Goal: Task Accomplishment & Management: Manage account settings

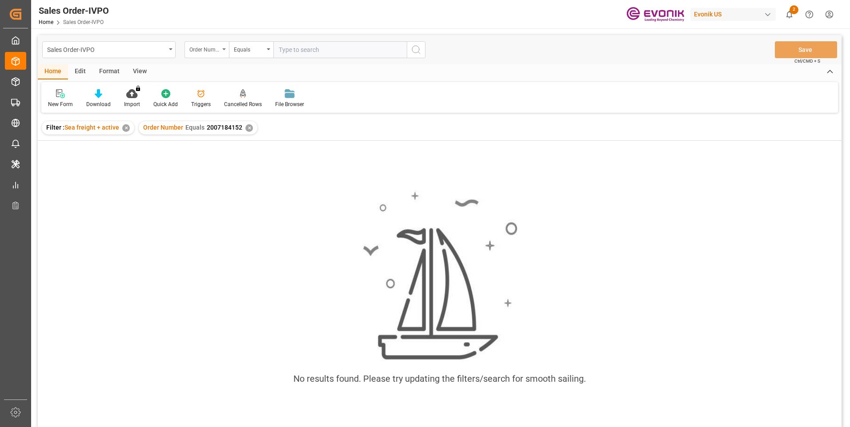
click at [226, 49] on div "Order Number" at bounding box center [206, 49] width 44 height 17
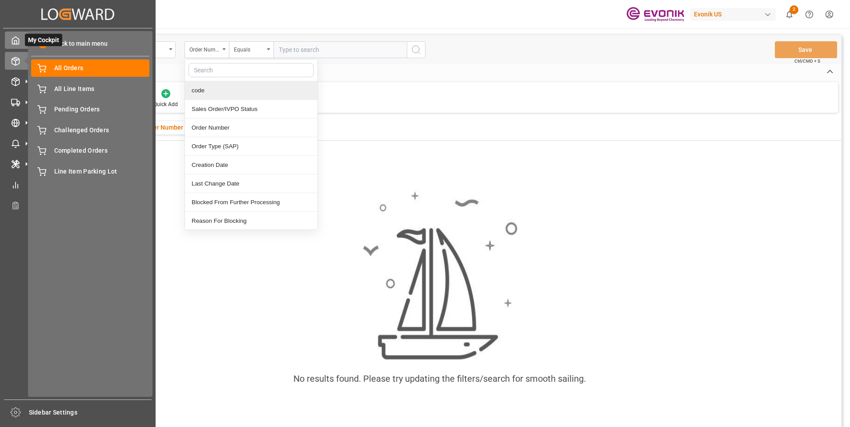
click at [18, 42] on icon at bounding box center [15, 40] width 9 height 9
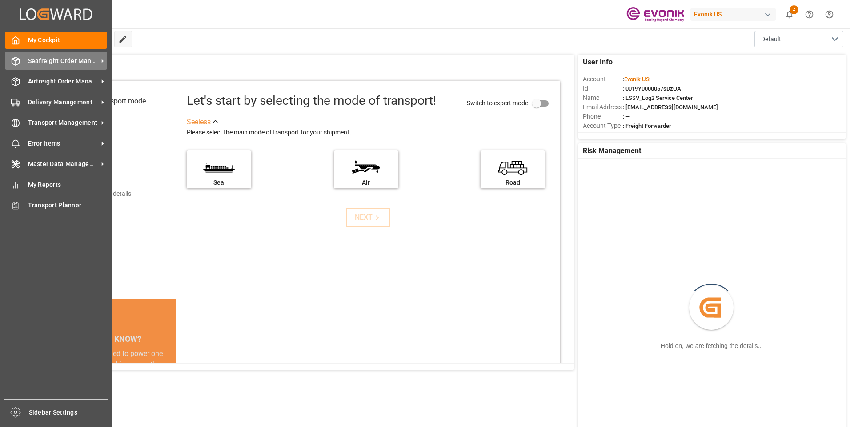
click at [18, 63] on icon at bounding box center [15, 61] width 9 height 9
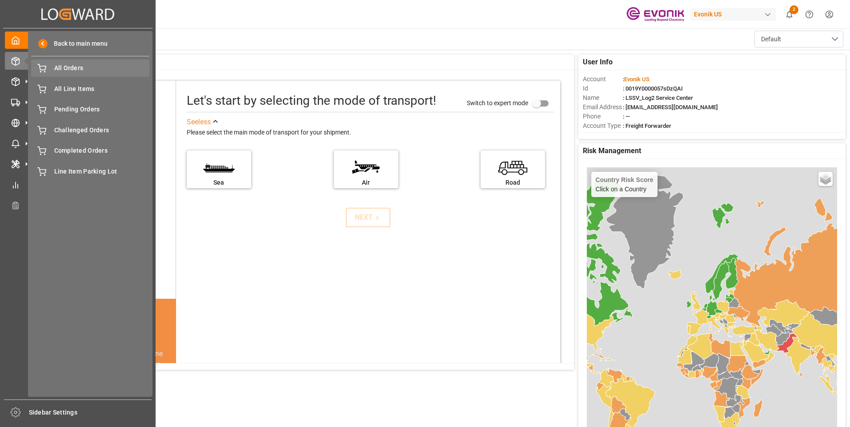
click at [67, 73] on span "All Orders" at bounding box center [102, 68] width 96 height 9
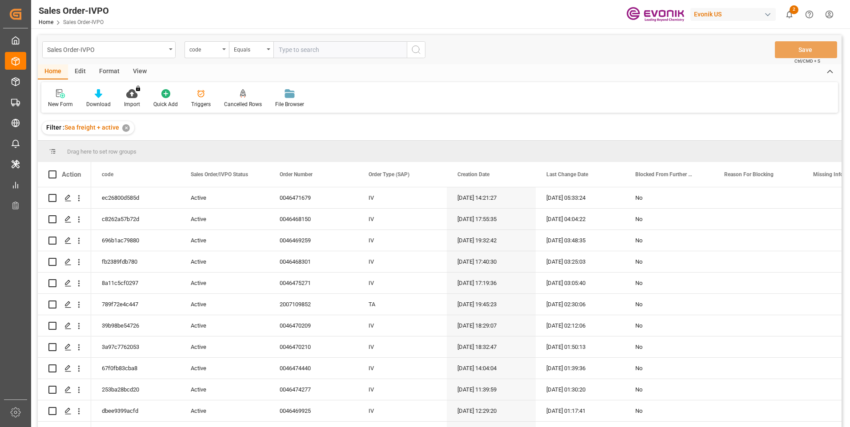
click at [289, 48] on input "text" at bounding box center [339, 49] width 133 height 17
type input "3a243fc766be"
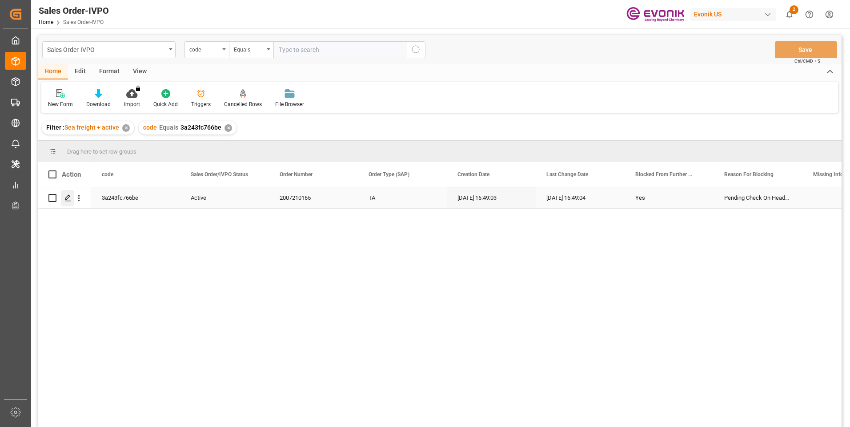
click at [68, 200] on icon "Press SPACE to select this row." at bounding box center [67, 198] width 7 height 7
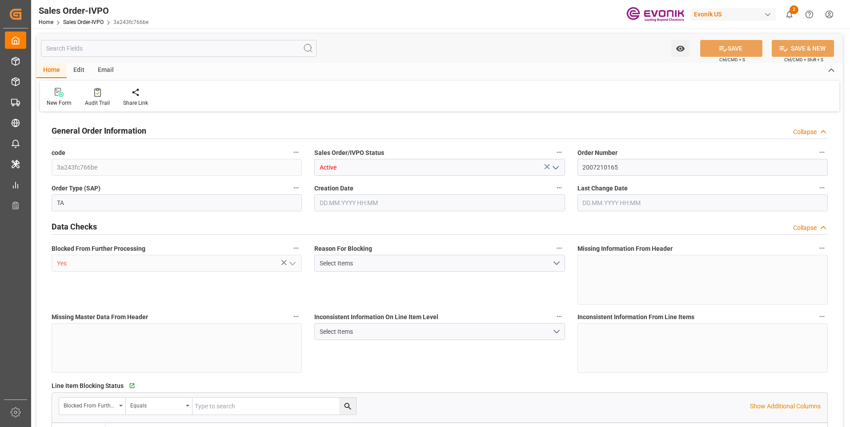
type input "SGSIN"
type input "0"
type input "1"
type input "11917.2"
type input "01.10.2025 16:49"
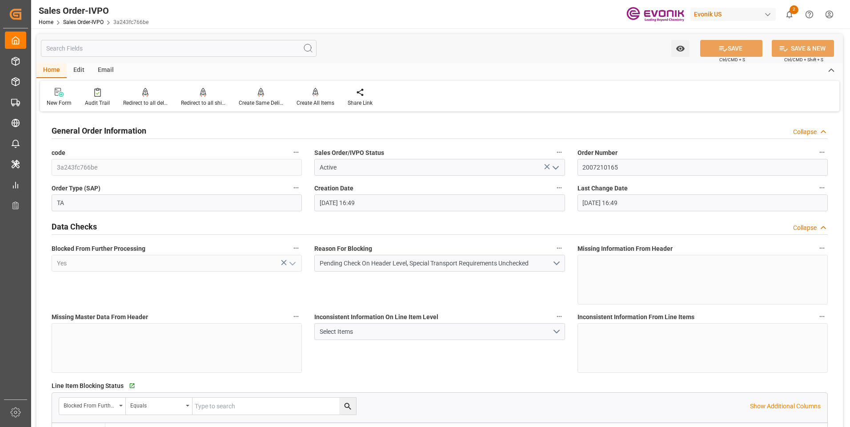
type input "01.10.2025 16:49"
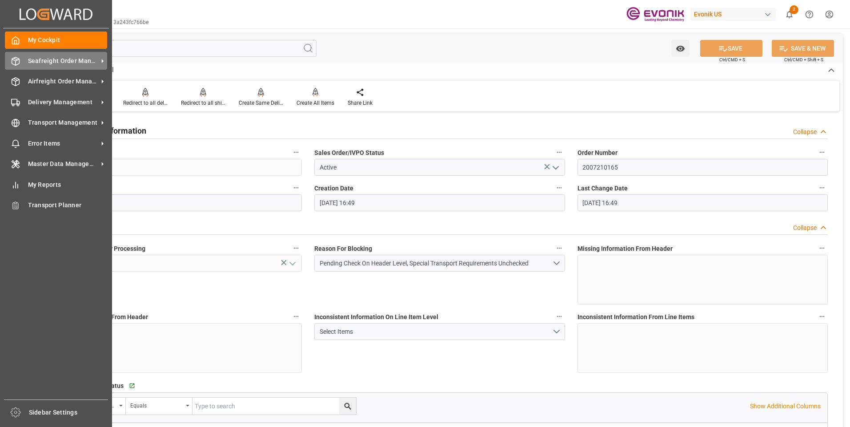
click at [27, 60] on div "Seafreight Order Management Seafreight Order Management" at bounding box center [56, 60] width 102 height 17
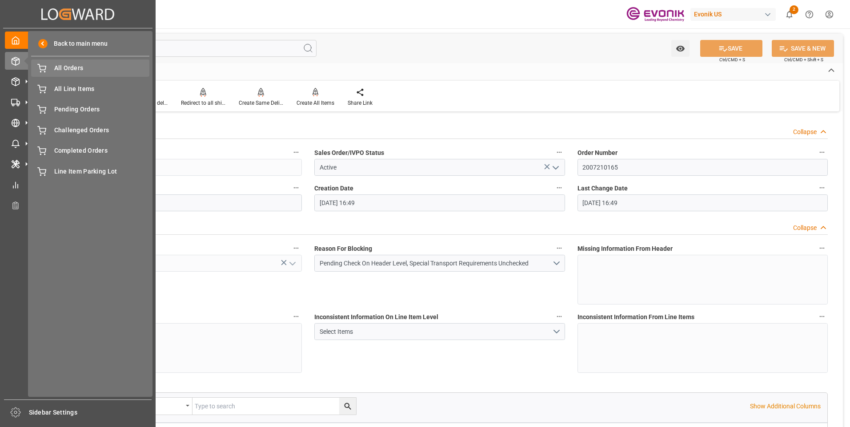
click at [79, 63] on div "All Orders All Orders" at bounding box center [90, 68] width 118 height 17
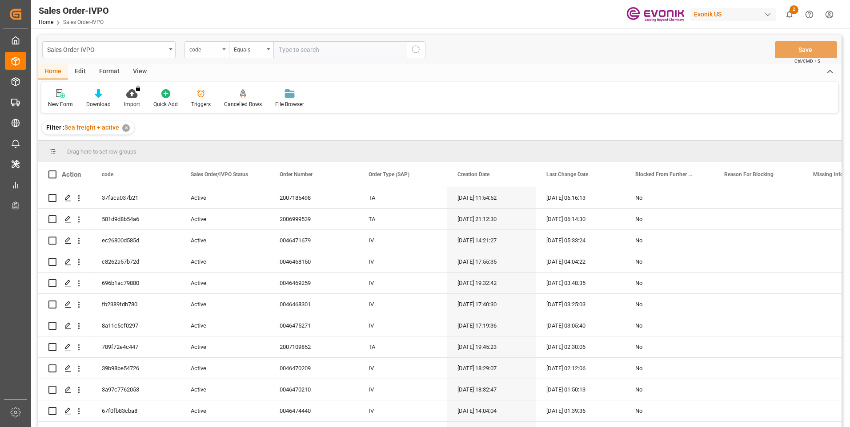
click at [224, 48] on div "code" at bounding box center [206, 49] width 44 height 17
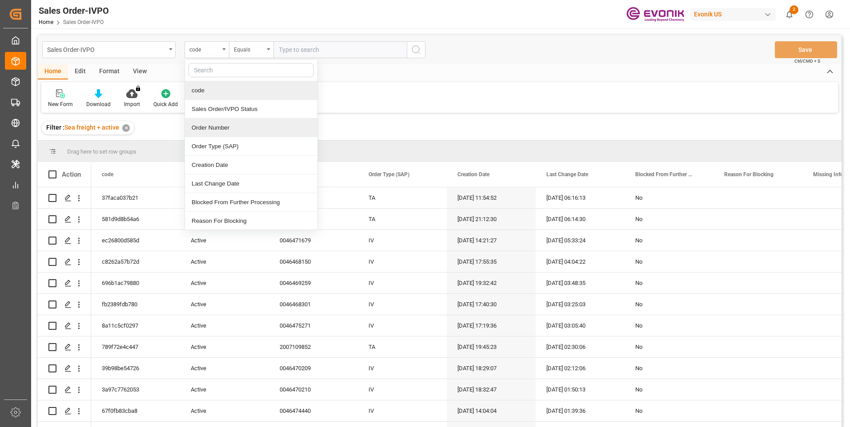
drag, startPoint x: 211, startPoint y: 131, endPoint x: 347, endPoint y: 51, distance: 158.1
click at [214, 129] on div "Order Number" at bounding box center [251, 128] width 132 height 19
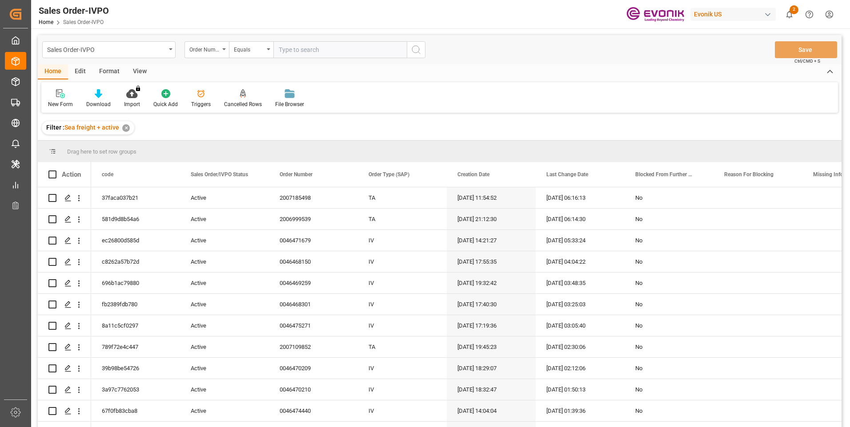
click at [316, 48] on input "text" at bounding box center [339, 49] width 133 height 17
paste input "0046475846"
type input "0046475846"
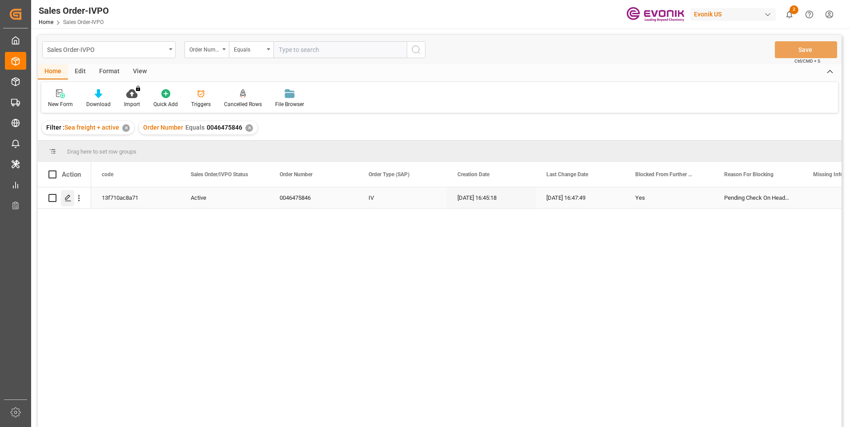
click at [67, 196] on icon "Press SPACE to select this row." at bounding box center [67, 198] width 7 height 7
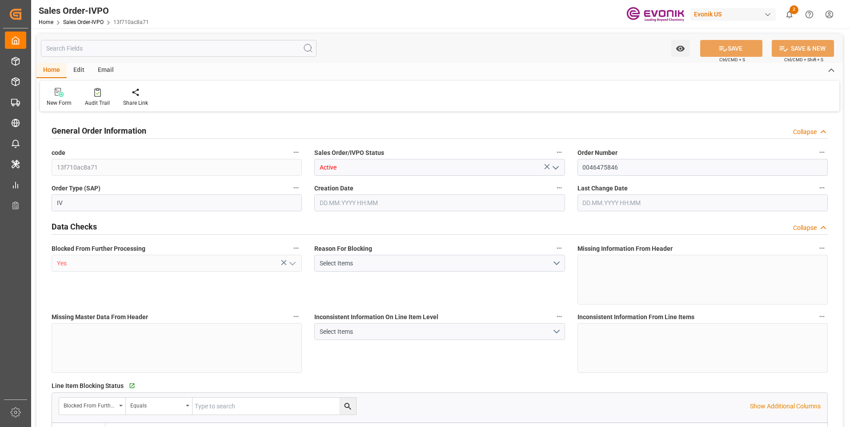
type input "NLRTM"
type input "Dennis Zimmermann@evonik.comTelephone: 49 2365 49 84486Fax No: N/A"
type input "0"
type input "1"
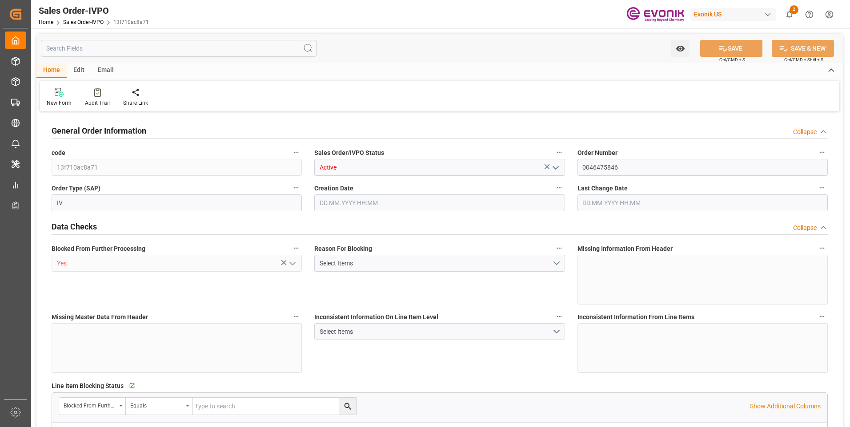
type input "1"
type input "17640"
type input "33.8254"
type input "19000"
type input "60"
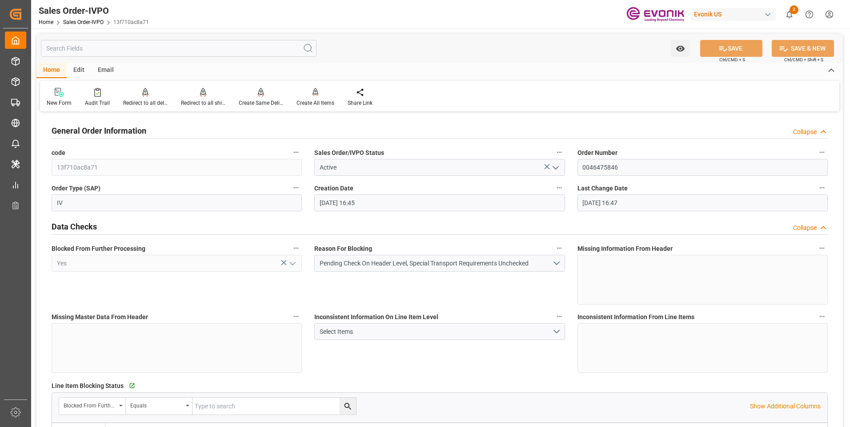
type input "[DATE] 16:45"
type input "01.10.2025 16:47"
type input "Dennis Zimmermann@evonik.comTelephone: 49 2365 49 84486Fax No: N/A"
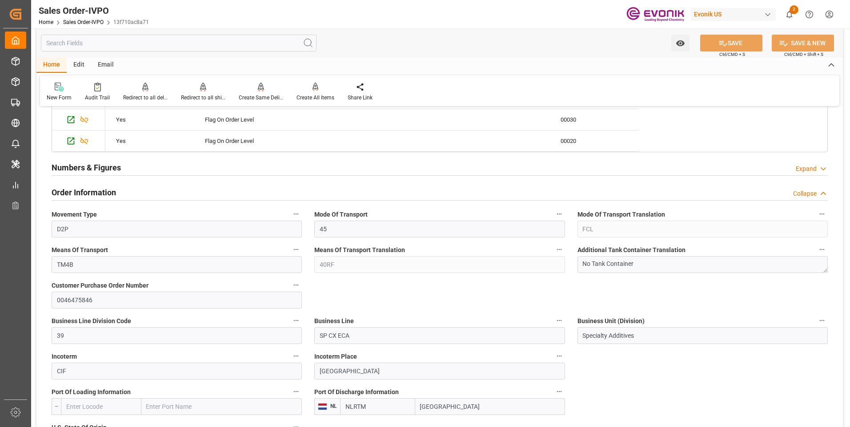
scroll to position [400, 0]
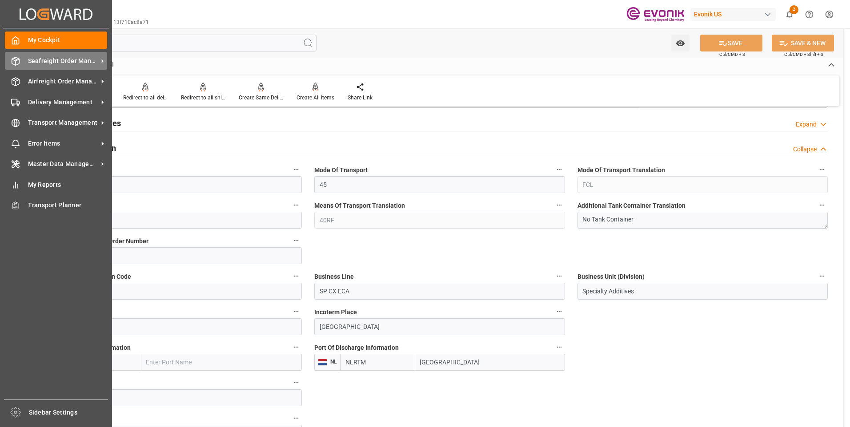
click at [22, 58] on div "Seafreight Order Management Seafreight Order Management" at bounding box center [56, 60] width 102 height 17
click at [24, 60] on div "Seafreight Order Management Seafreight Order Management" at bounding box center [56, 60] width 102 height 17
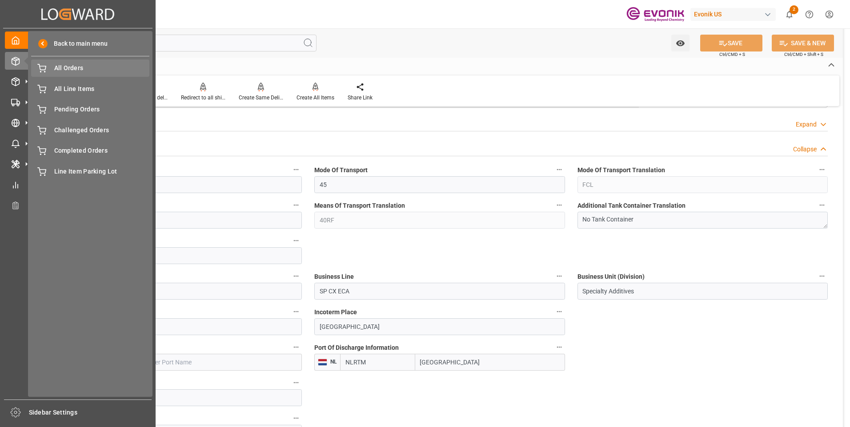
click at [56, 71] on span "All Orders" at bounding box center [102, 68] width 96 height 9
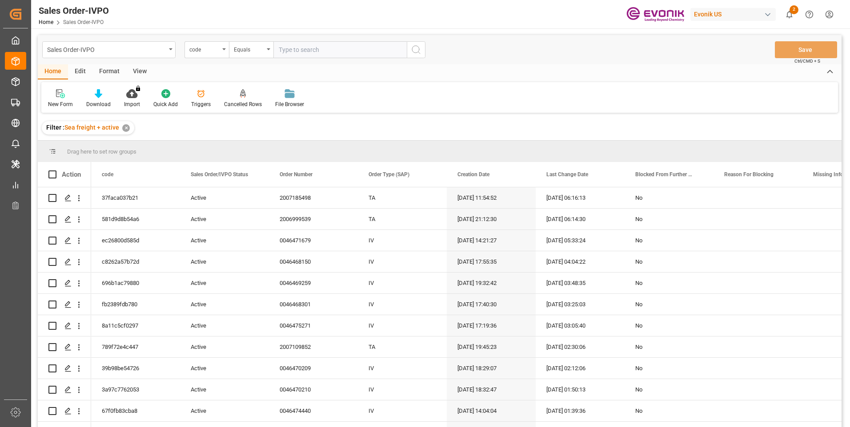
click at [305, 50] on input "text" at bounding box center [339, 49] width 133 height 17
paste input "13f710ac8a71"
type input "13f710ac8a71"
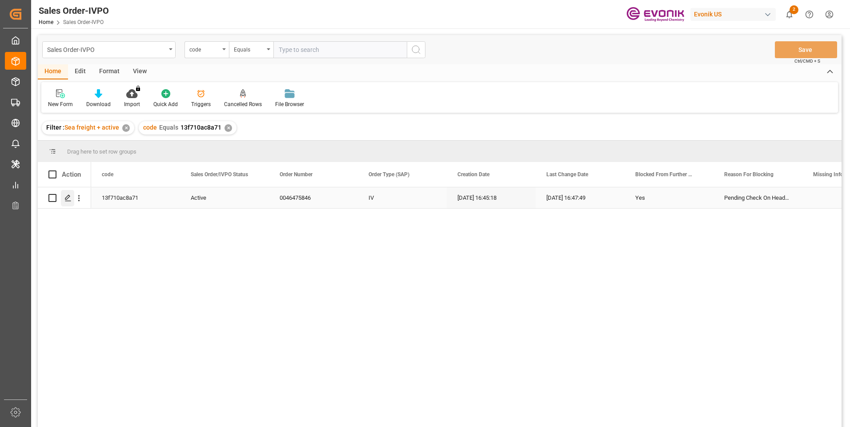
click at [68, 195] on icon "Press SPACE to select this row." at bounding box center [67, 198] width 7 height 7
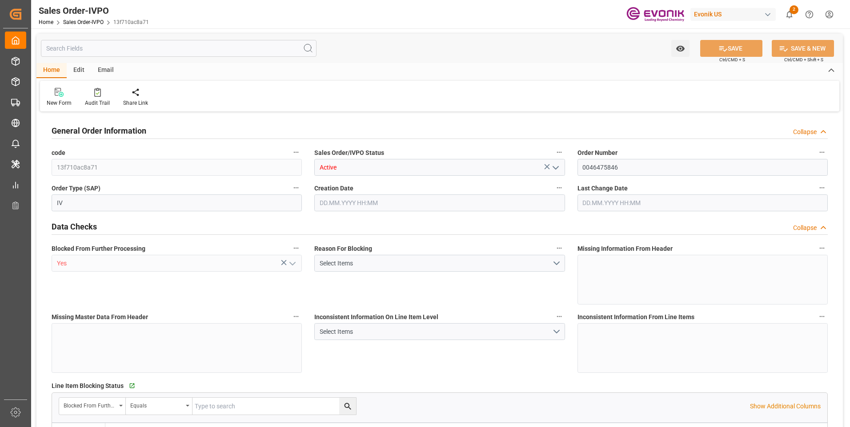
type input "NLRTM"
type input "Dennis Zimmermann@evonik.comTelephone: 49 2365 49 84486Fax No: N/A"
type input "0"
type input "1"
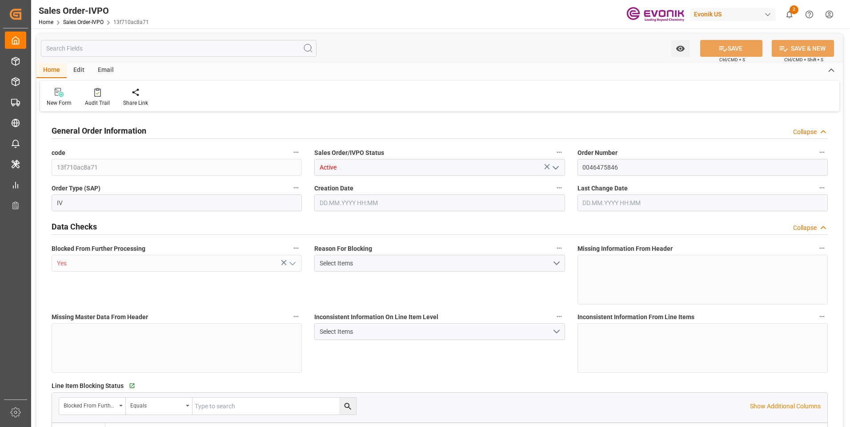
type input "1"
type input "17640"
type input "33.8254"
type input "19000"
type input "60"
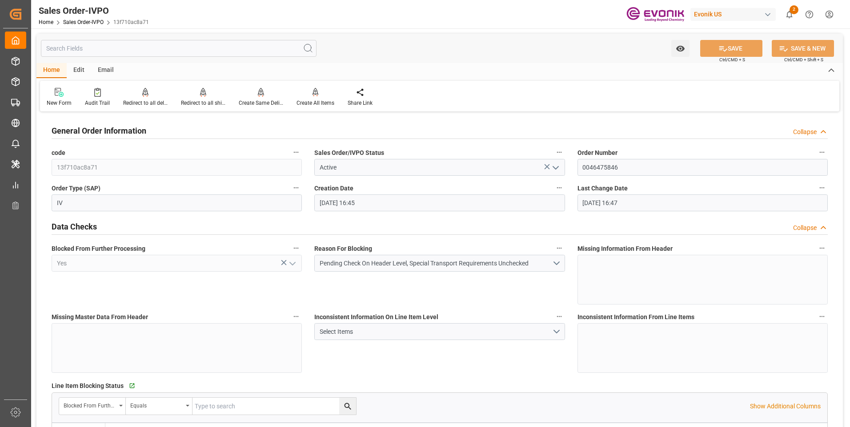
type input "[DATE] 16:45"
type input "01.10.2025 16:47"
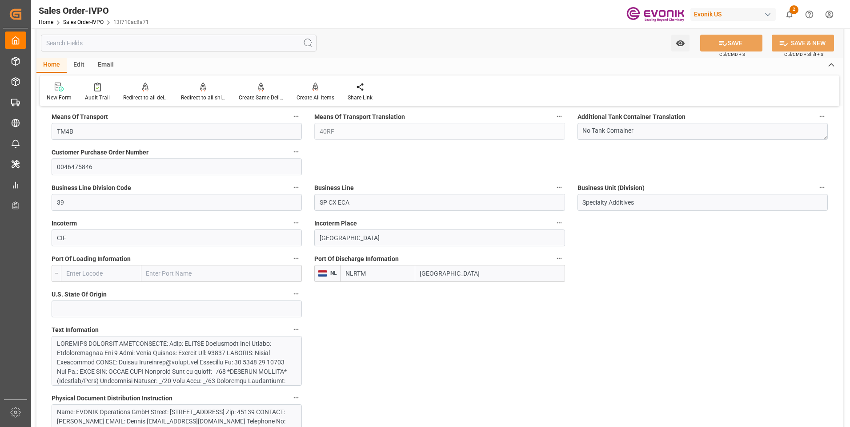
scroll to position [578, 0]
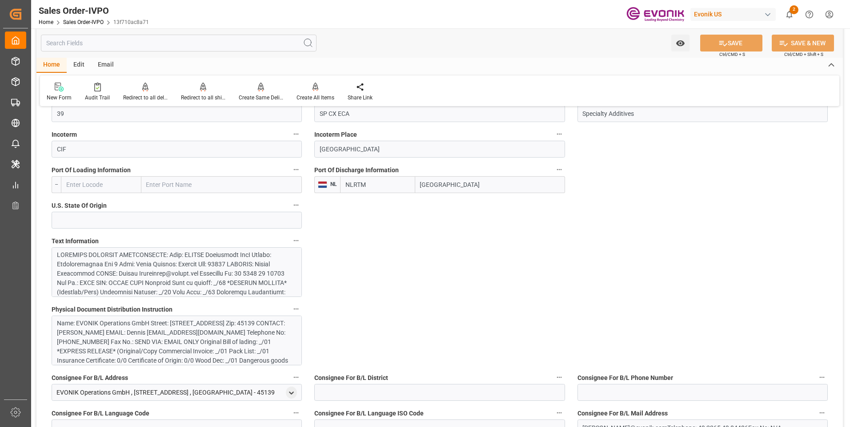
click at [236, 266] on div at bounding box center [173, 344] width 233 height 187
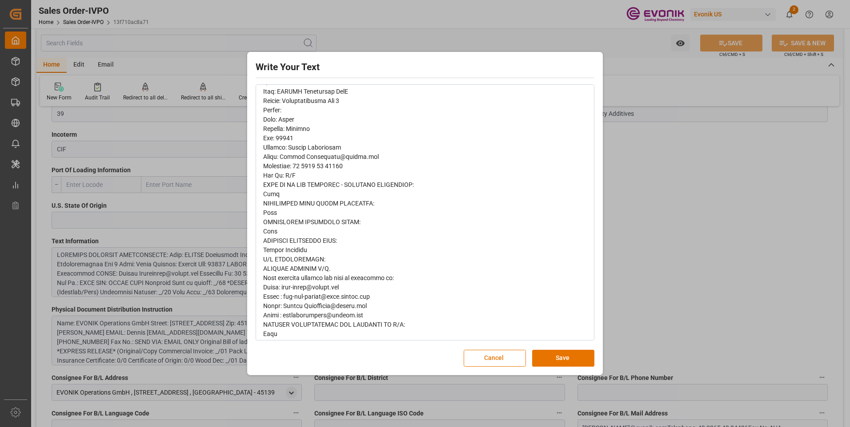
scroll to position [335, 0]
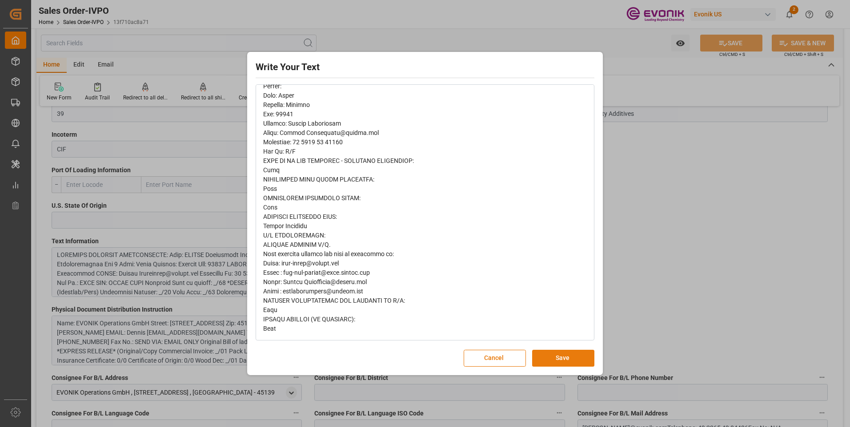
click at [571, 361] on button "Save" at bounding box center [563, 358] width 62 height 17
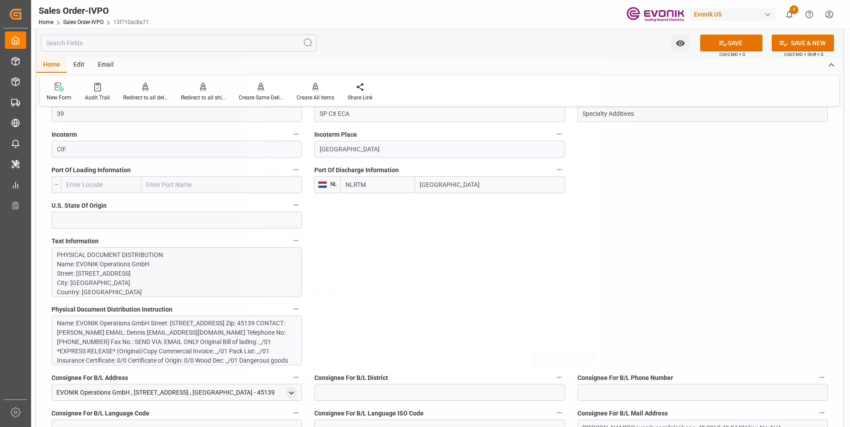
scroll to position [0, 0]
click at [230, 339] on div "Name: EVONIK Operations GmbH Street: [STREET_ADDRESS] Zip: 45139 CONTACT: [PERS…" at bounding box center [173, 347] width 233 height 56
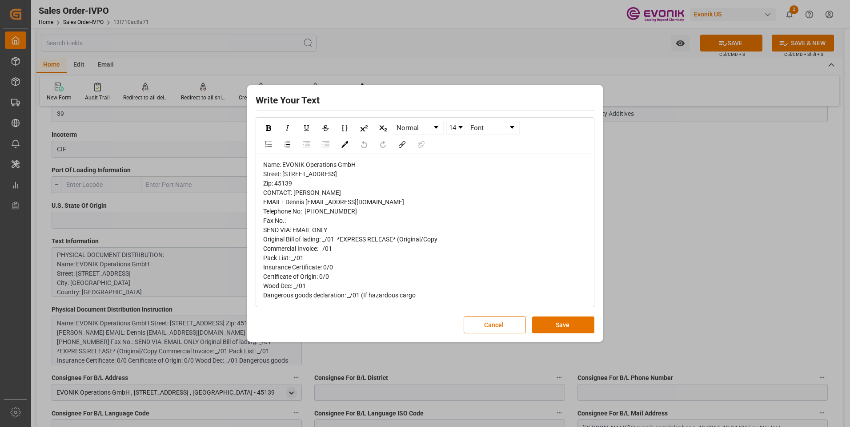
click at [240, 346] on div "Write Your Text Normal 14 Font Name: EVONIK Operations GmbH Street: Gerlingstra…" at bounding box center [425, 213] width 850 height 427
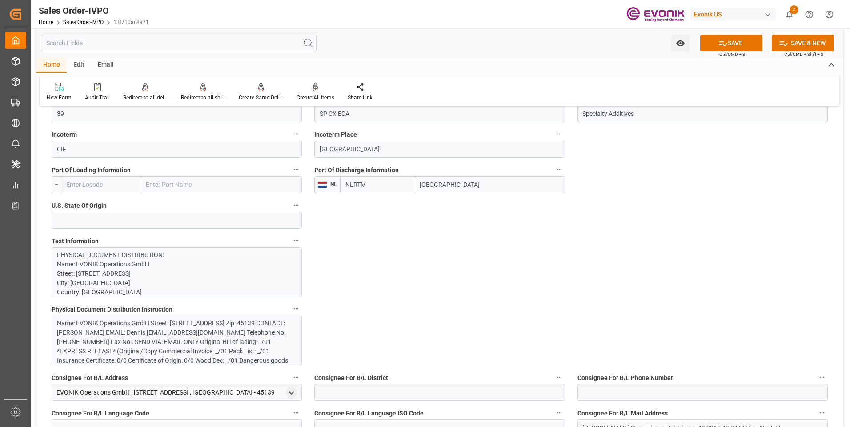
click at [226, 325] on div "Name: EVONIK Operations GmbH Street: [STREET_ADDRESS] Zip: 45139 CONTACT: [PERS…" at bounding box center [173, 347] width 233 height 56
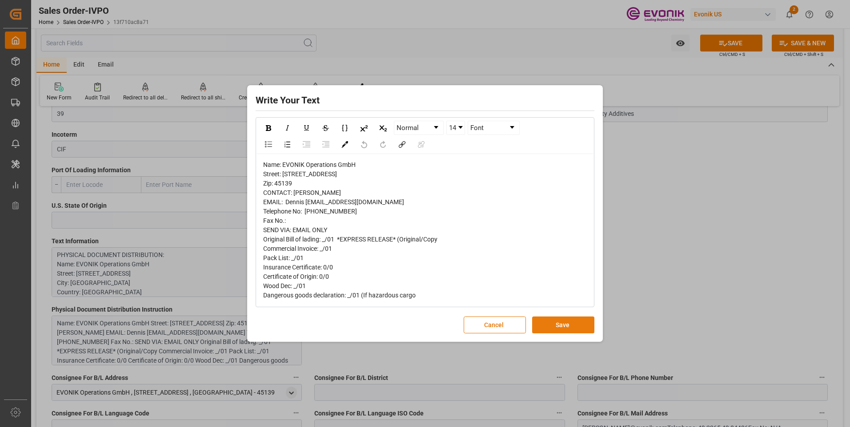
click at [559, 334] on button "Save" at bounding box center [563, 325] width 62 height 17
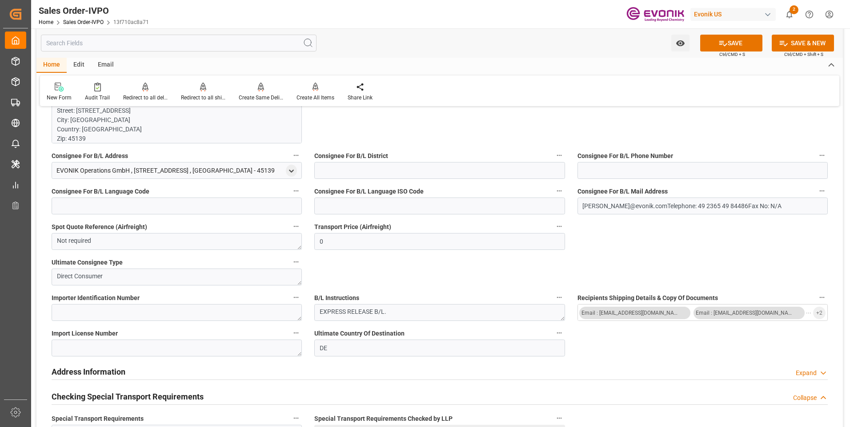
scroll to position [889, 0]
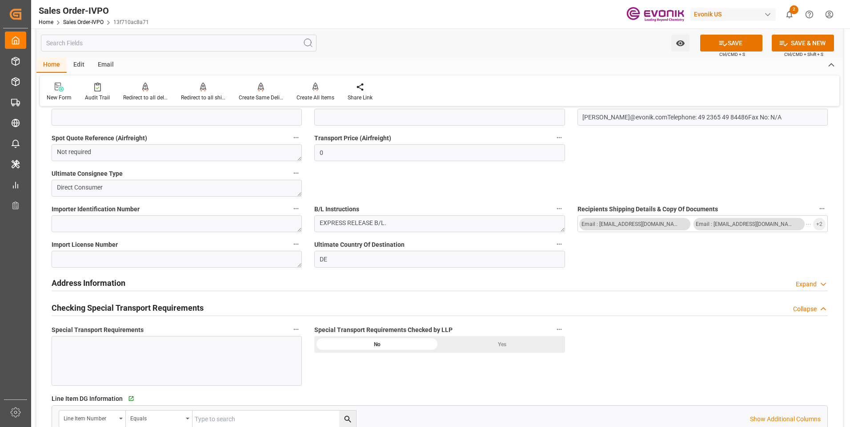
click at [457, 341] on div "Yes" at bounding box center [501, 344] width 125 height 17
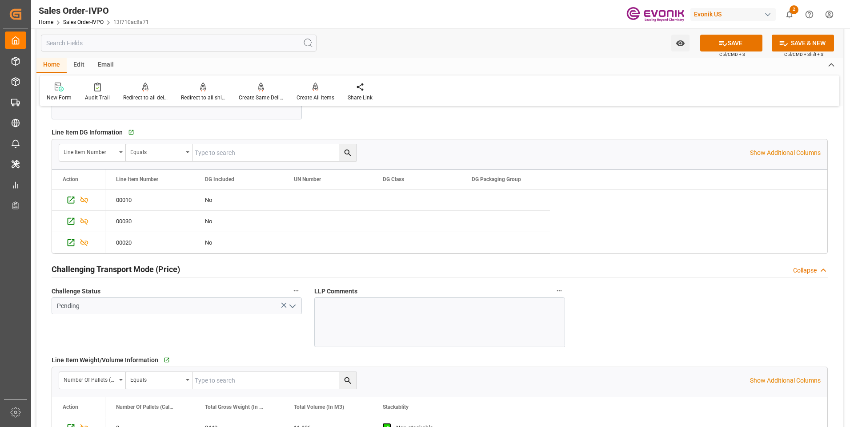
scroll to position [1200, 0]
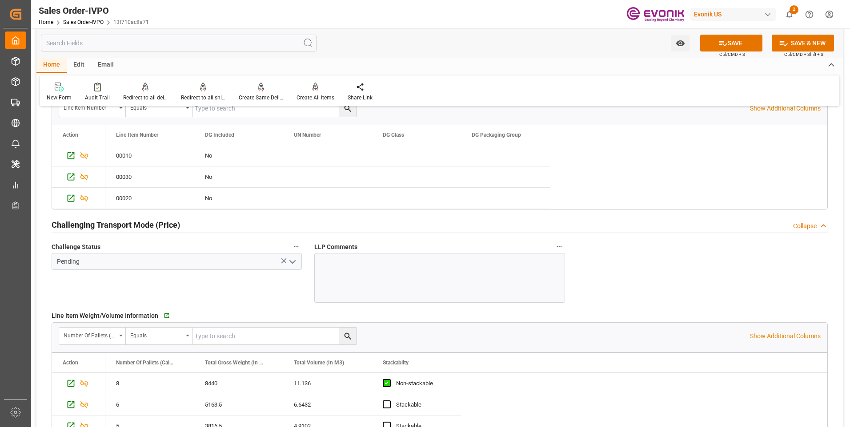
click at [295, 261] on polyline "open menu" at bounding box center [292, 262] width 5 height 3
type input "Dennis Zimmermann@evonik.comTelephone: 49 2365 49 84486Fax No: N/A"
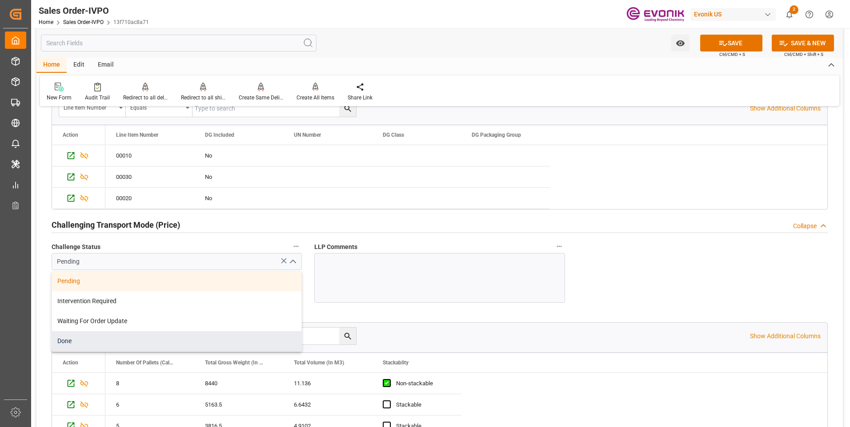
click at [96, 337] on div "Done" at bounding box center [176, 341] width 249 height 20
type input "Done"
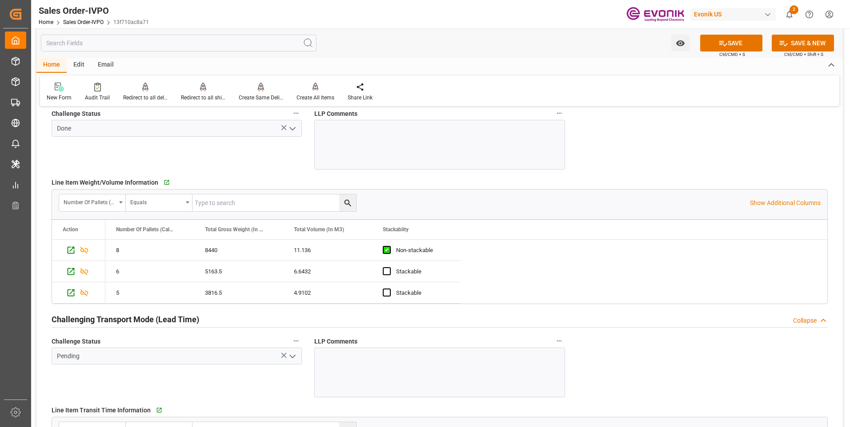
scroll to position [1422, 0]
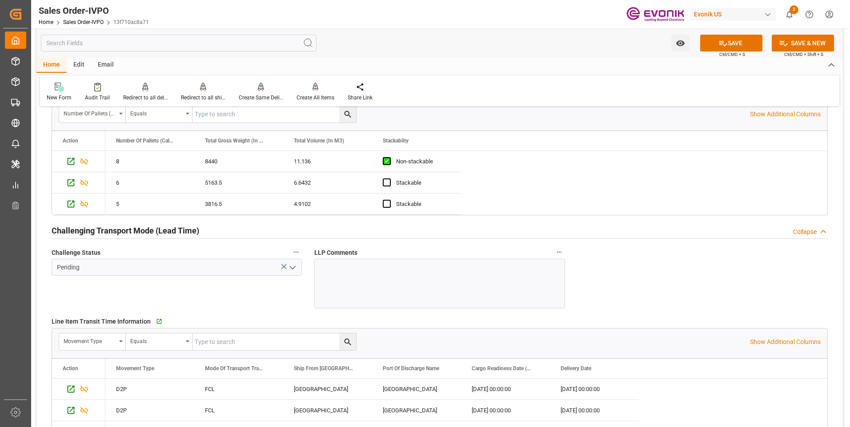
drag, startPoint x: 292, startPoint y: 269, endPoint x: 286, endPoint y: 284, distance: 16.8
click at [290, 271] on icon "open menu" at bounding box center [292, 268] width 11 height 11
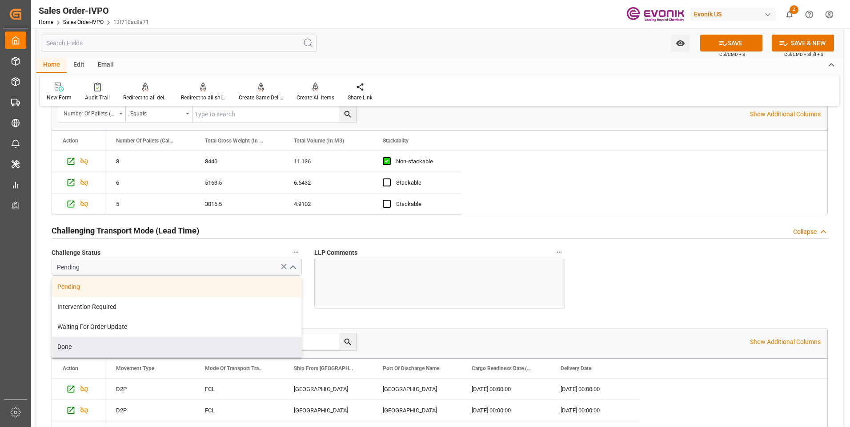
click at [140, 356] on div "Done" at bounding box center [176, 347] width 249 height 20
type input "Done"
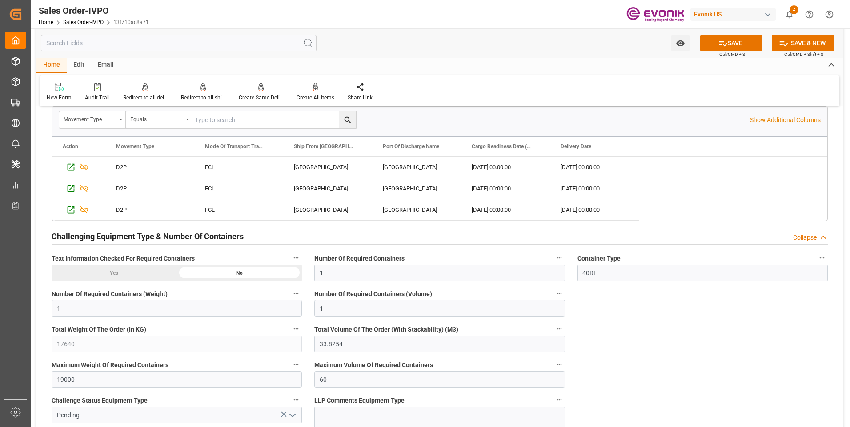
scroll to position [1733, 0]
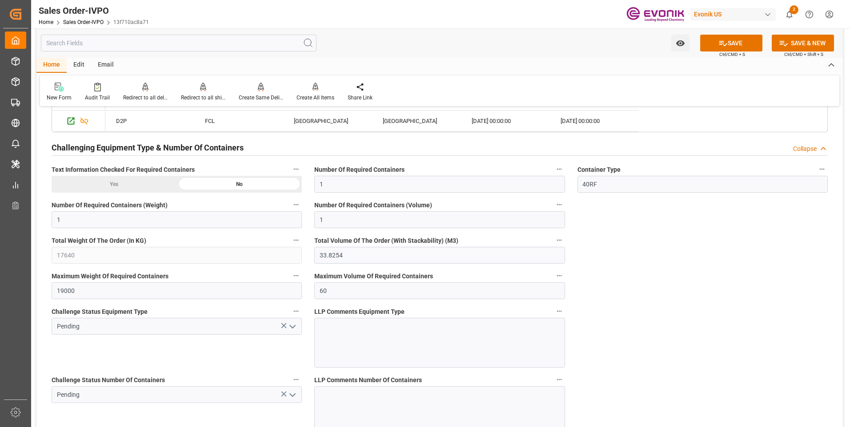
click at [293, 326] on icon "open menu" at bounding box center [292, 327] width 11 height 11
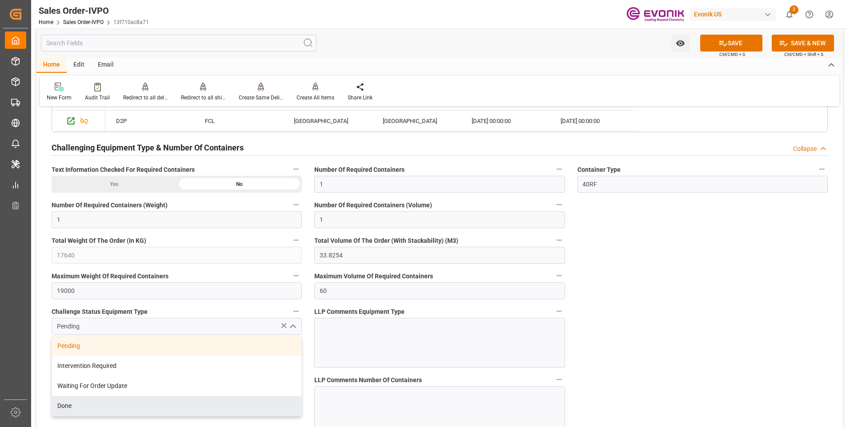
click at [124, 401] on div "Done" at bounding box center [176, 406] width 249 height 20
type input "Done"
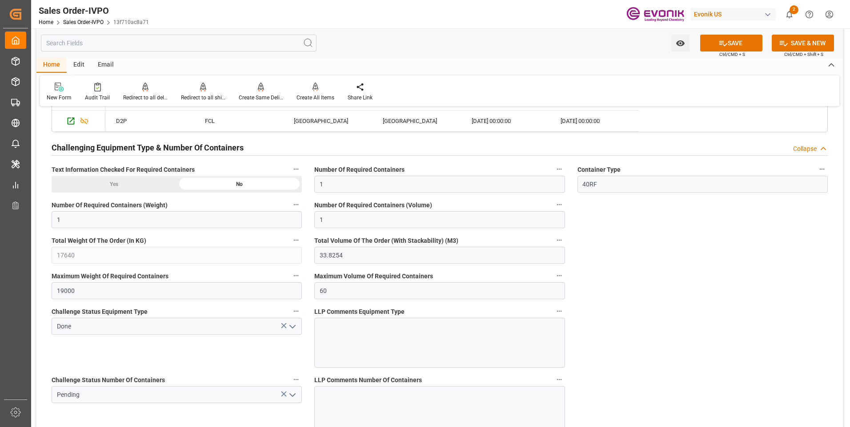
scroll to position [1822, 0]
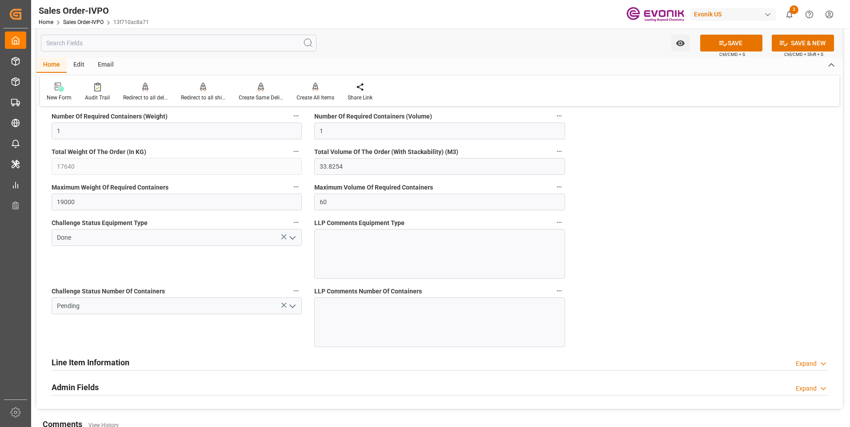
click at [291, 305] on icon "open menu" at bounding box center [292, 306] width 11 height 11
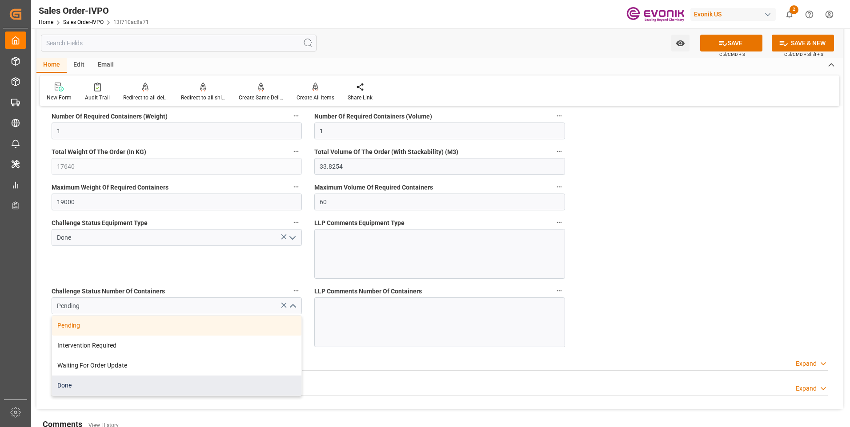
click at [84, 389] on div "Done" at bounding box center [176, 386] width 249 height 20
type input "Done"
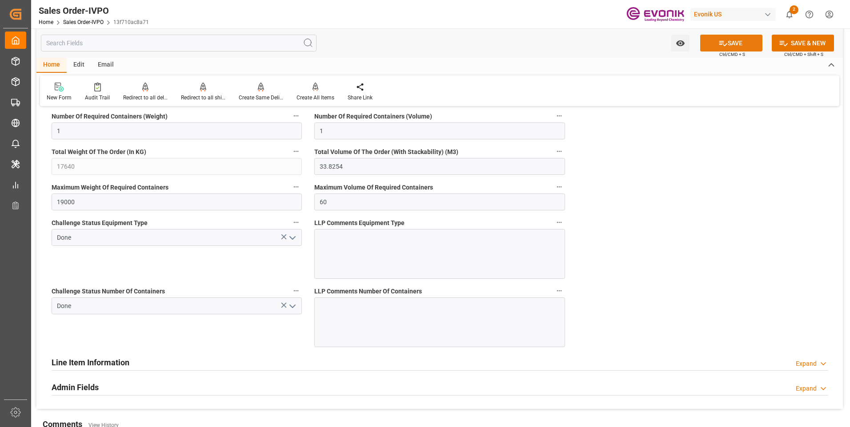
click at [711, 46] on button "SAVE" at bounding box center [731, 43] width 62 height 17
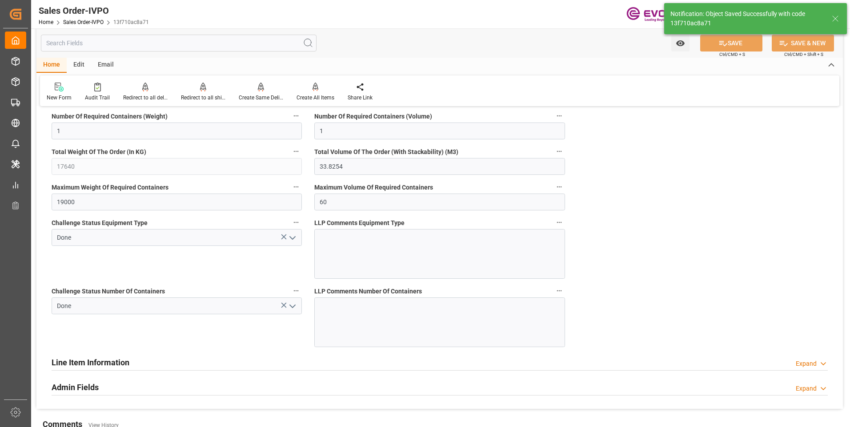
type input "Dennis Zimmermann@evonik.comTelephone: 49 2365 49 84486Fax No: N/A"
type input "[DATE] 06:31"
type input "No"
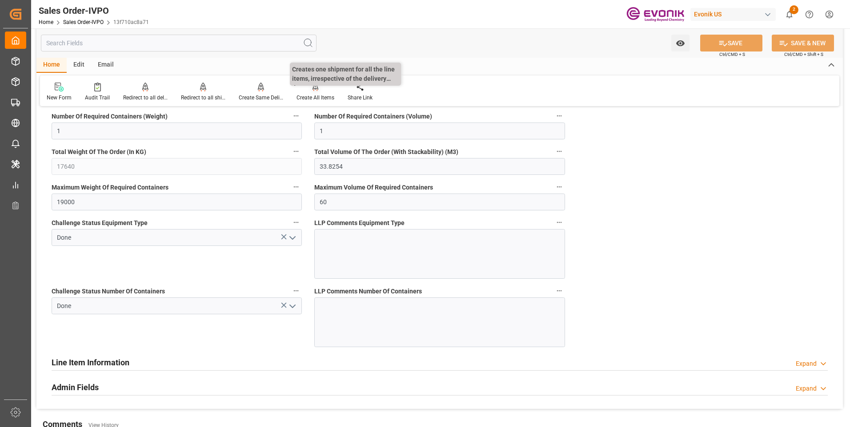
click at [313, 93] on div "Create All Items" at bounding box center [315, 92] width 51 height 20
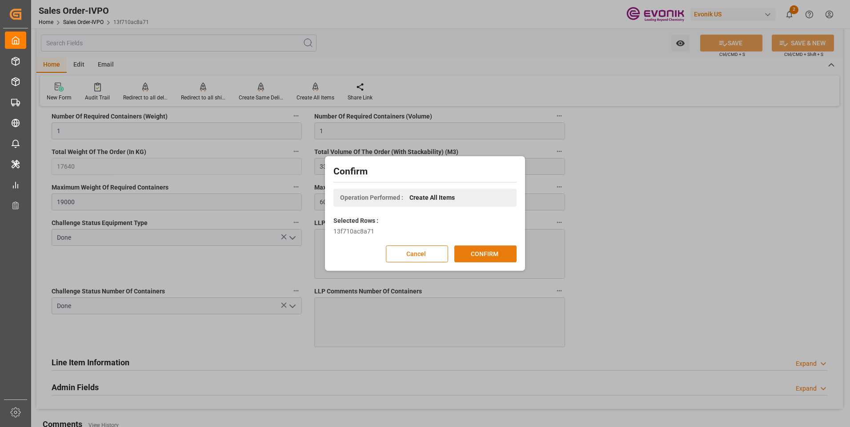
click at [490, 255] on button "CONFIRM" at bounding box center [485, 254] width 62 height 17
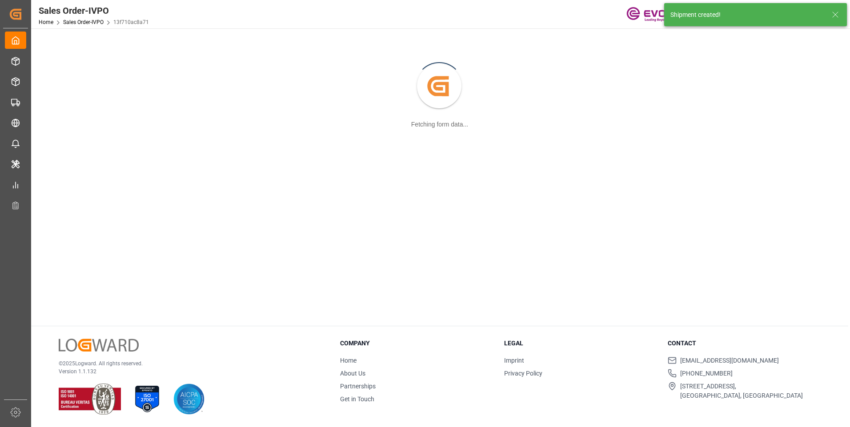
scroll to position [96, 0]
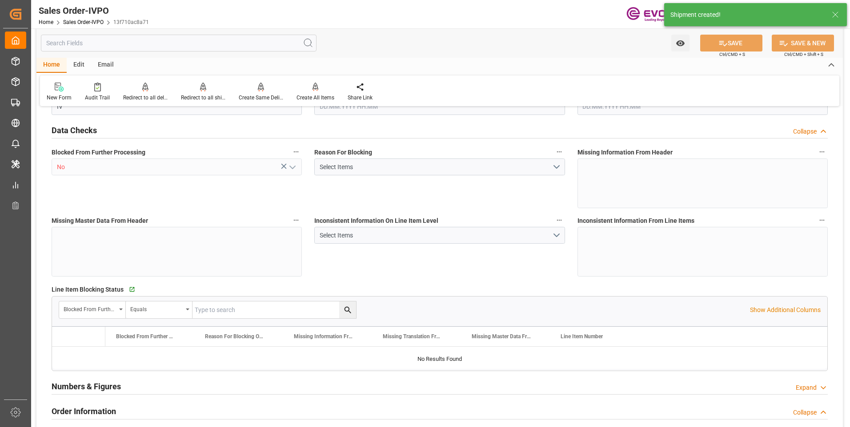
type input "NLRTM"
type input "Dennis Zimmermann@evonik.comTelephone: 49 2365 49 84486Fax No: N/A"
type input "0"
type input "1"
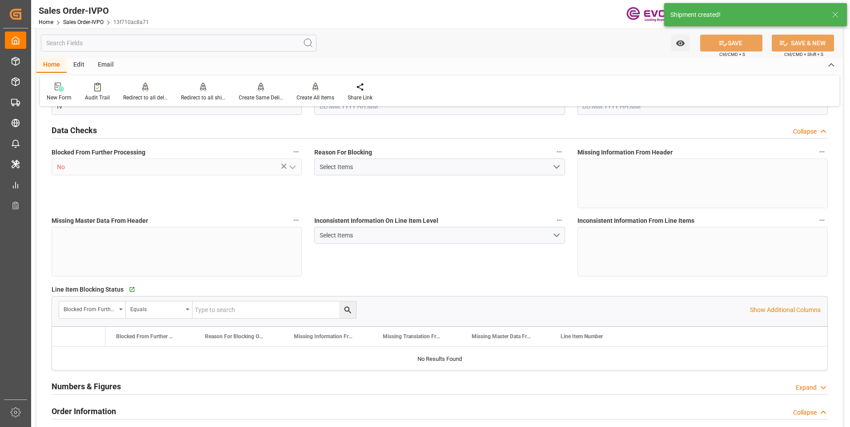
type input "1"
type input "17640"
type input "33.8254"
type input "19000"
type input "60"
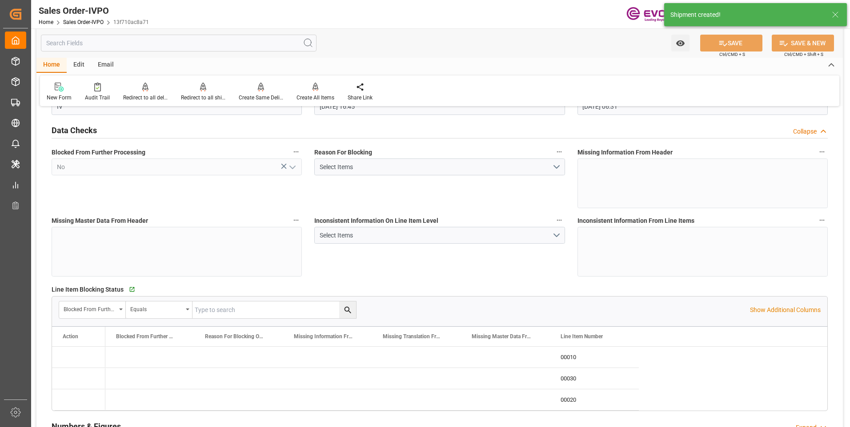
type input "[DATE] 16:45"
type input "[DATE] 06:31"
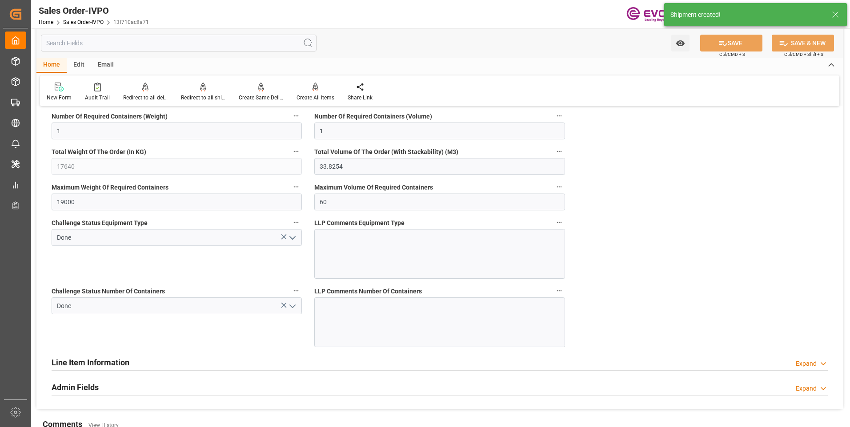
type input "Dennis Zimmermann@evonik.comTelephone: 49 2365 49 84486Fax No: N/A"
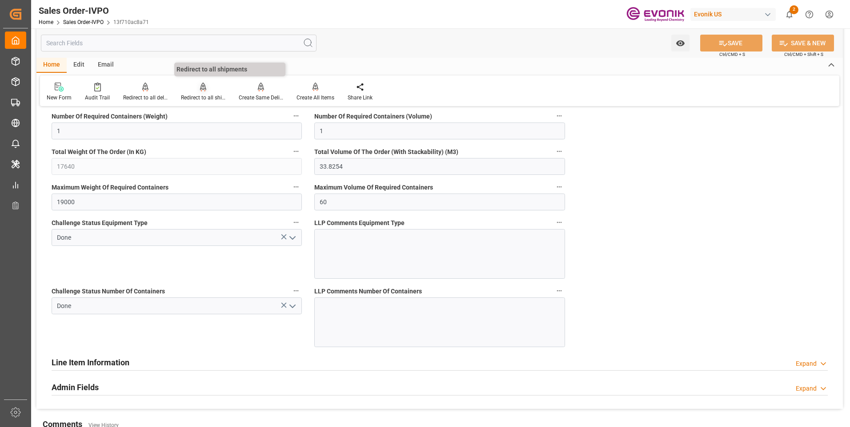
click at [200, 93] on div "Redirect to all shipments" at bounding box center [203, 92] width 58 height 20
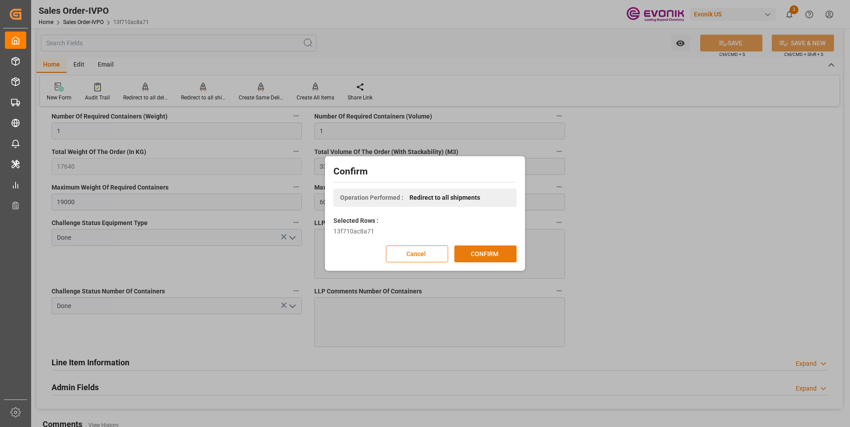
click at [474, 254] on button "CONFIRM" at bounding box center [485, 254] width 62 height 17
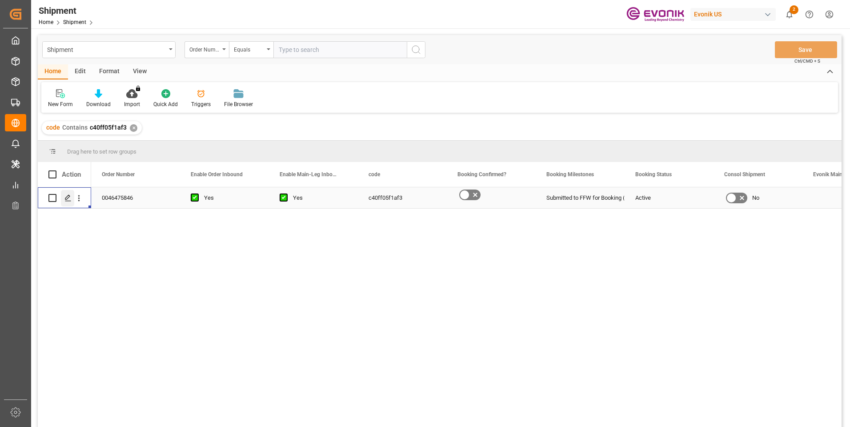
click at [66, 198] on polygon "Press SPACE to select this row." at bounding box center [67, 198] width 4 height 4
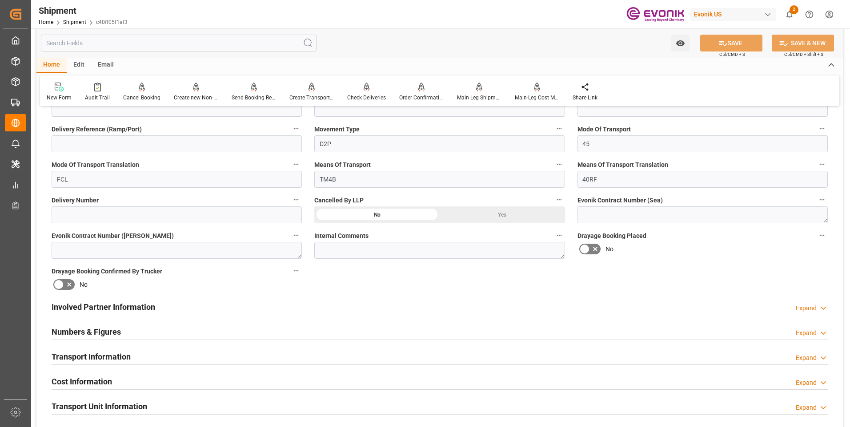
scroll to position [489, 0]
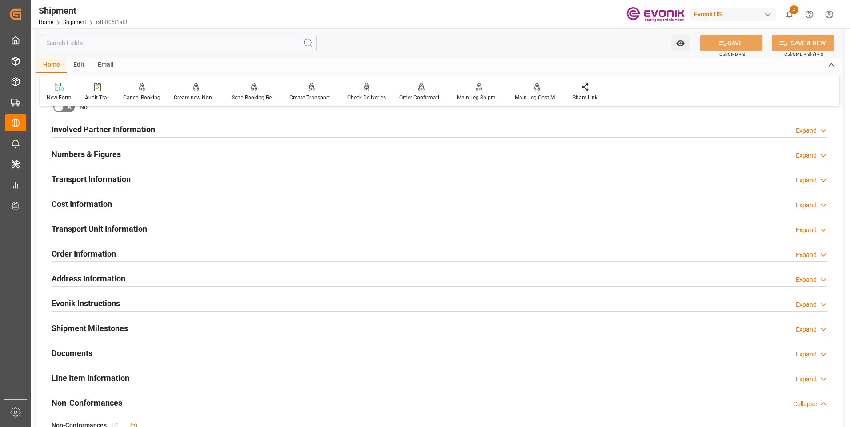
click at [123, 128] on h2 "Involved Partner Information" at bounding box center [104, 130] width 104 height 12
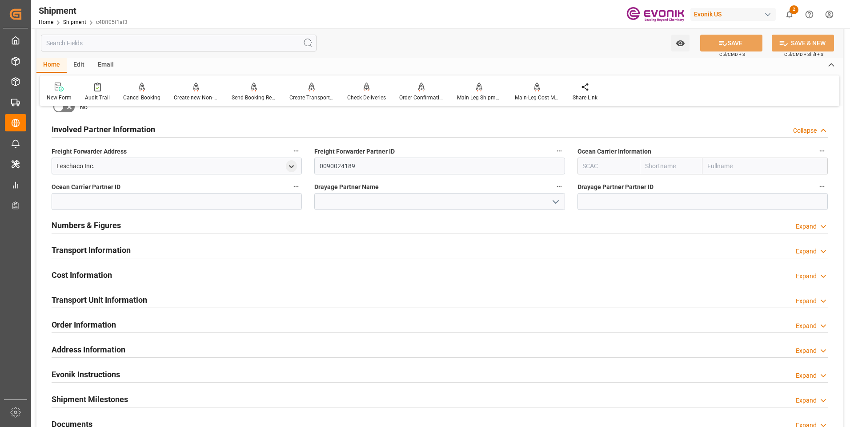
click at [670, 165] on input "text" at bounding box center [670, 166] width 63 height 17
type input "msc"
click at [653, 184] on b "MSC" at bounding box center [651, 185] width 13 height 7
type input "MSCU"
type input "MSC"
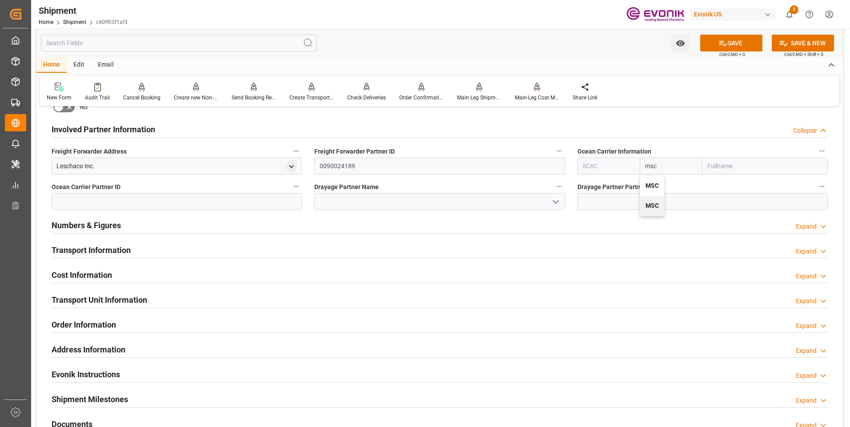
type input "Mediterranean Shipping Company"
type input "MSC"
click at [730, 45] on button "SAVE" at bounding box center [731, 43] width 62 height 17
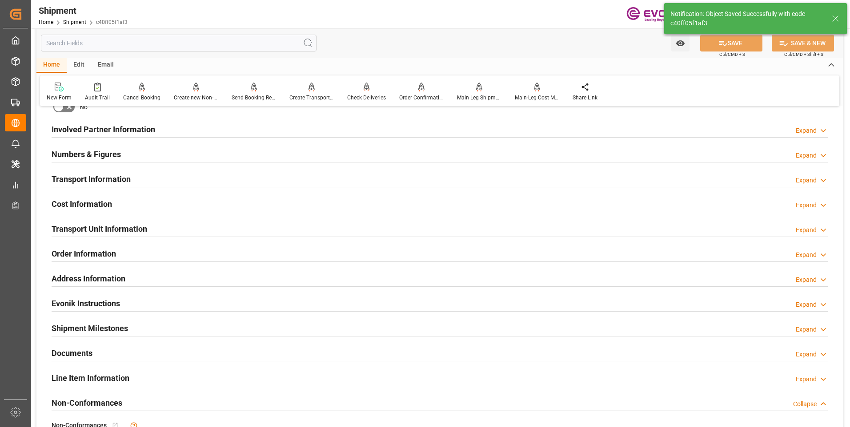
click at [327, 132] on div "Involved Partner Information Expand" at bounding box center [440, 128] width 776 height 17
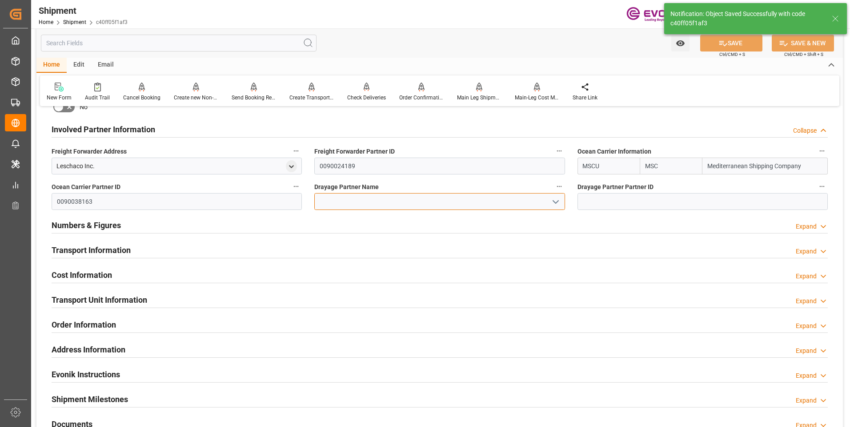
click at [384, 204] on input at bounding box center [439, 201] width 250 height 17
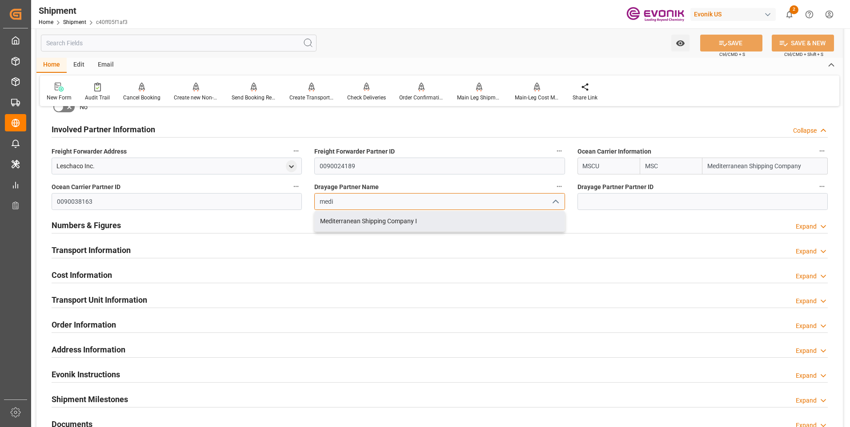
drag, startPoint x: 371, startPoint y: 221, endPoint x: 556, endPoint y: 212, distance: 185.0
click at [372, 220] on div "Mediterranean Shipping Company I" at bounding box center [439, 222] width 249 height 20
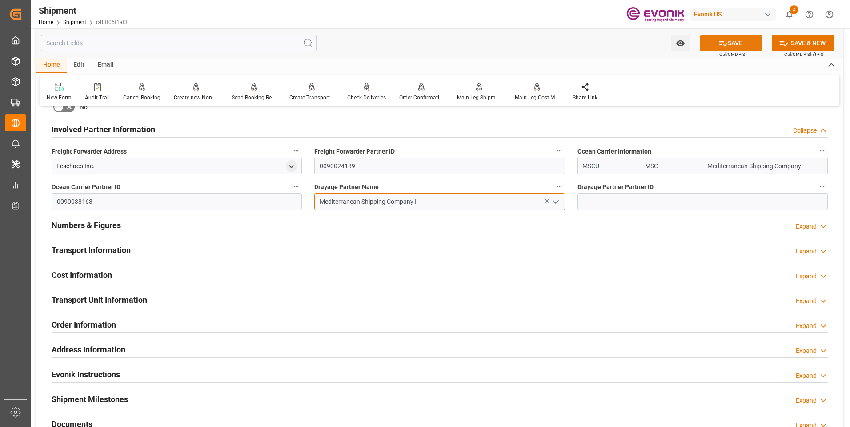
type input "Mediterranean Shipping Company I"
click at [719, 41] on icon at bounding box center [723, 43] width 8 height 5
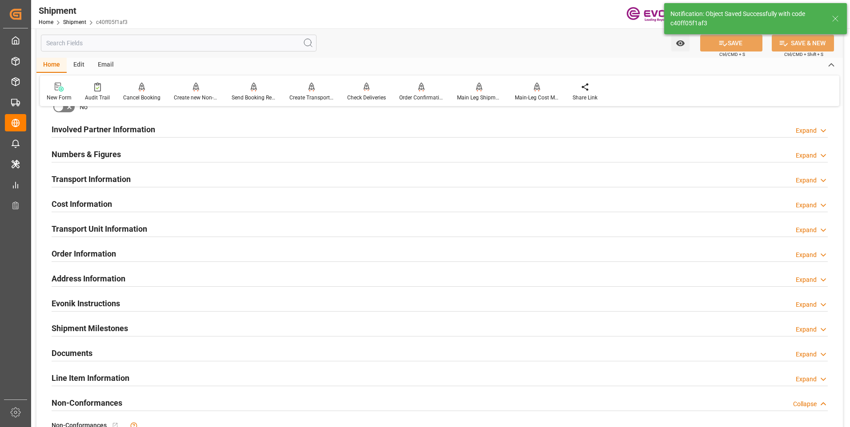
click at [111, 128] on h2 "Involved Partner Information" at bounding box center [104, 130] width 104 height 12
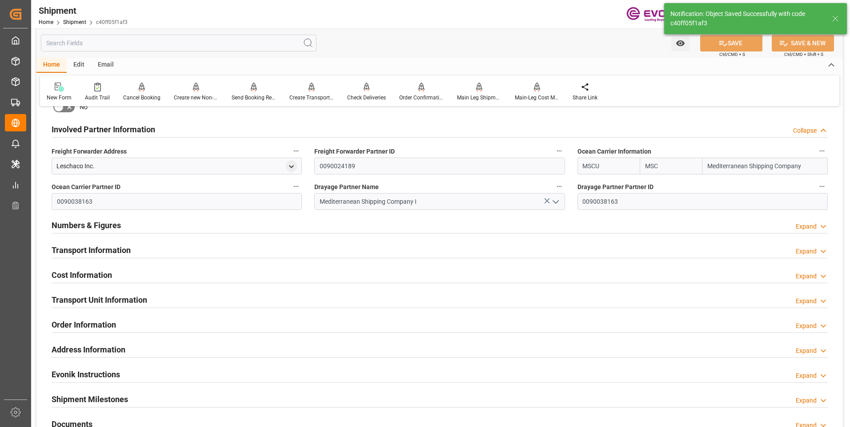
click at [105, 249] on h2 "Transport Information" at bounding box center [91, 250] width 79 height 12
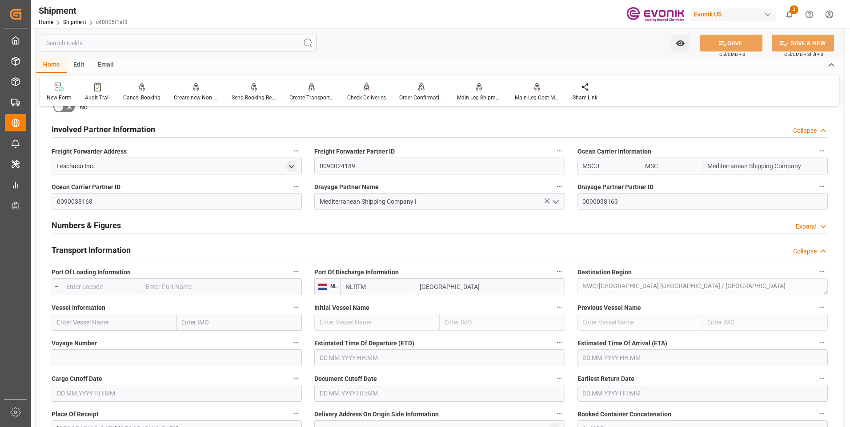
click at [120, 284] on input "text" at bounding box center [101, 287] width 80 height 17
paste input "USNYC"
type input "USNYC"
click at [96, 310] on span "USNYC - New York" at bounding box center [93, 306] width 53 height 7
type input "New York"
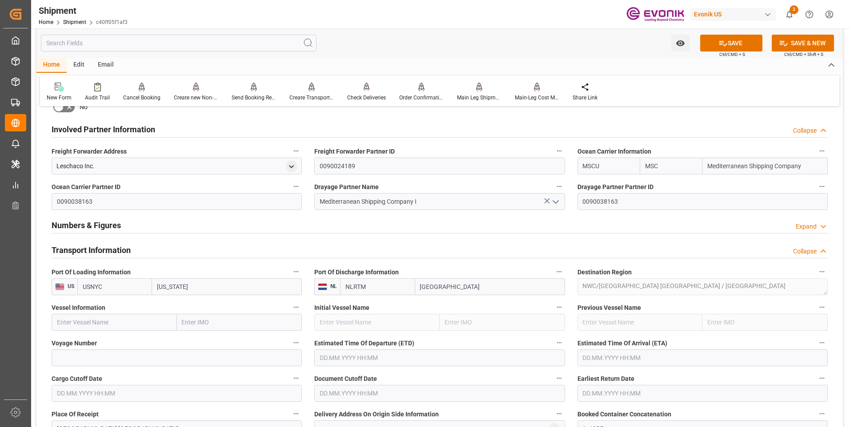
type input "USNYC"
click at [150, 322] on input "text" at bounding box center [114, 322] width 125 height 17
paste input "MSC CORUNA"
type input "MSC CORUNA"
click at [116, 343] on span "MSC CORUNA - 9480215" at bounding box center [90, 342] width 66 height 7
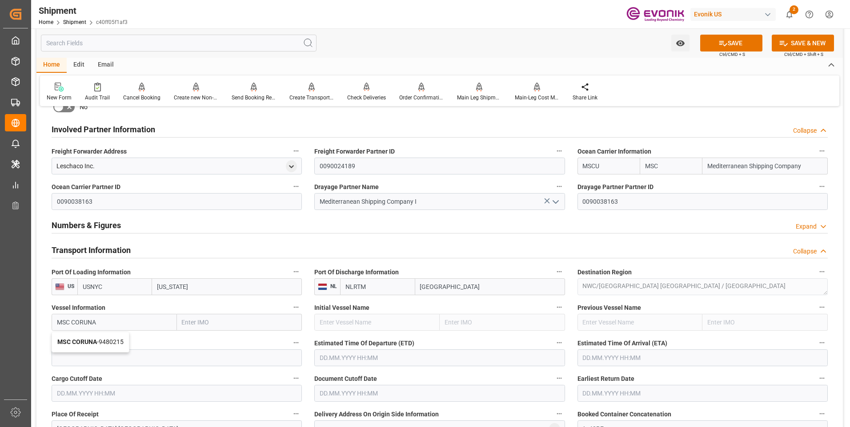
type input "9480215"
type input "MSC CORUNA"
click at [157, 357] on input at bounding box center [177, 358] width 250 height 17
paste input "NO543E"
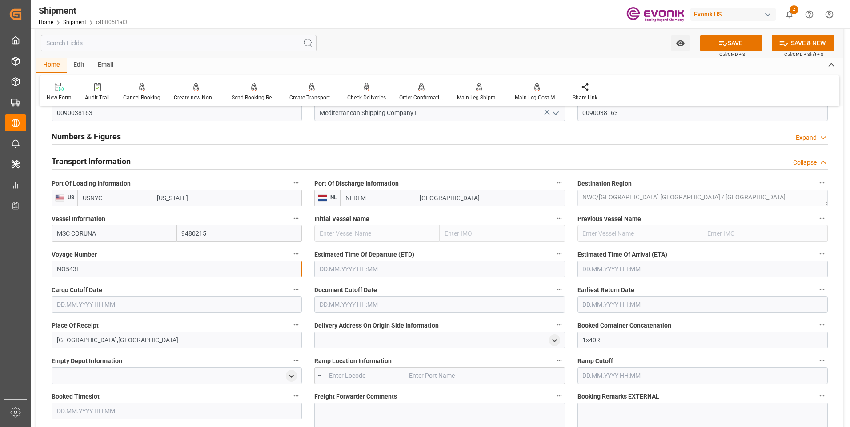
type input "NO543E"
click at [333, 269] on input "text" at bounding box center [439, 269] width 250 height 17
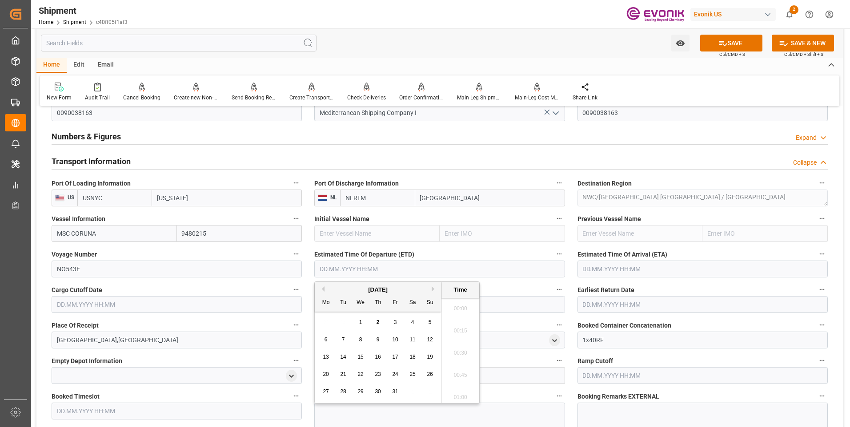
scroll to position [181, 0]
click at [431, 294] on div "October 2025" at bounding box center [378, 290] width 126 height 9
click at [432, 292] on div "October 2025" at bounding box center [378, 290] width 126 height 9
click at [431, 287] on div "October 2025" at bounding box center [378, 290] width 126 height 9
click at [433, 288] on button "Next Month" at bounding box center [433, 289] width 5 height 5
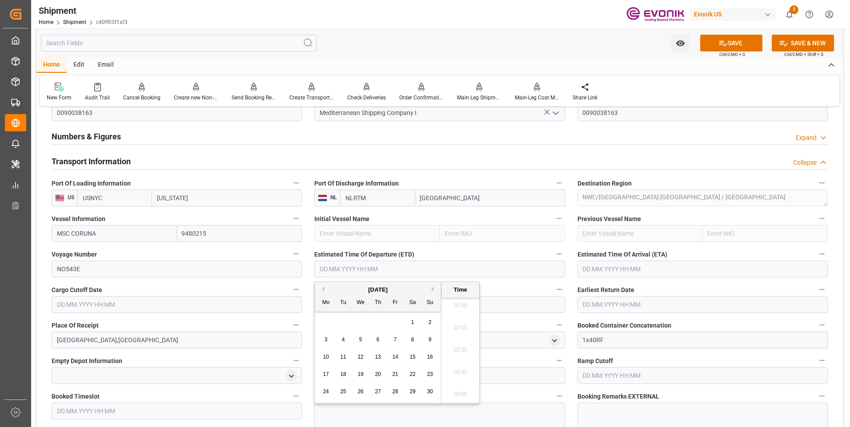
click at [343, 337] on span "4" at bounding box center [343, 340] width 3 height 6
type input "04.11.2025 00:00"
click at [612, 269] on input "text" at bounding box center [702, 269] width 250 height 17
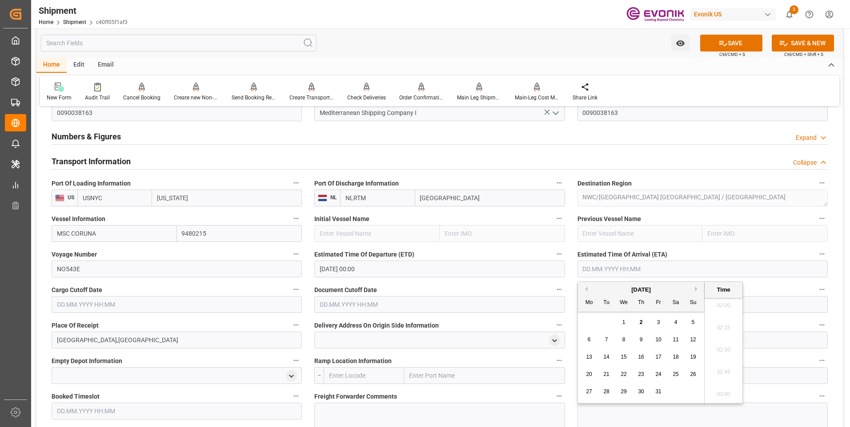
click at [695, 290] on button "Next Month" at bounding box center [697, 289] width 5 height 5
click at [626, 375] on span "19" at bounding box center [623, 374] width 6 height 6
type input "19.11.2025 00:00"
click at [244, 305] on input "text" at bounding box center [177, 304] width 250 height 17
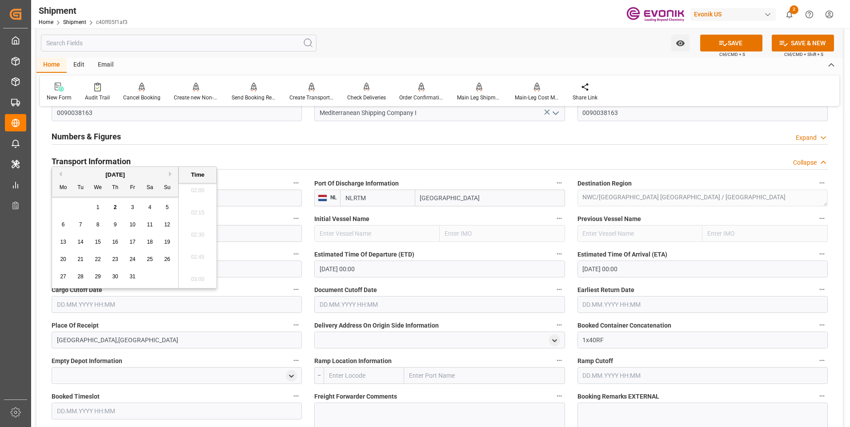
click at [80, 255] on div "21" at bounding box center [80, 260] width 11 height 11
type input "21.10.2025 00:00"
click at [349, 300] on input "text" at bounding box center [439, 304] width 250 height 17
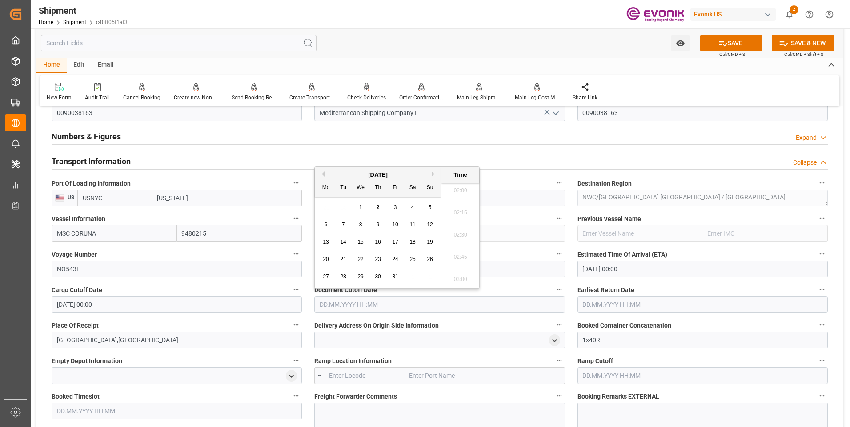
drag, startPoint x: 339, startPoint y: 265, endPoint x: 351, endPoint y: 265, distance: 12.0
click at [339, 265] on div "21" at bounding box center [343, 260] width 11 height 11
type input "21.10.2025 00:00"
click at [606, 303] on input "text" at bounding box center [702, 304] width 250 height 17
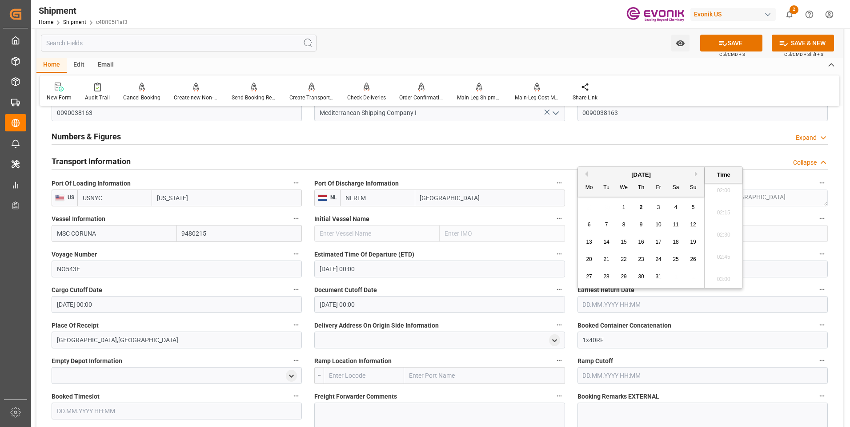
click at [602, 261] on div "21" at bounding box center [606, 260] width 11 height 11
type input "21.10.2025 00:00"
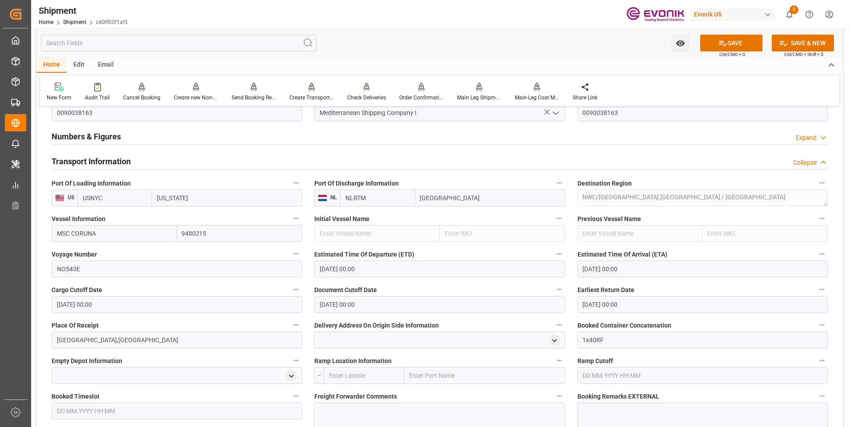
click at [447, 288] on label "Document Cutoff Date" at bounding box center [439, 290] width 250 height 12
click at [553, 288] on button "Document Cutoff Date" at bounding box center [559, 290] width 12 height 12
click at [447, 288] on div at bounding box center [425, 213] width 850 height 427
click at [726, 43] on button "SAVE" at bounding box center [731, 43] width 62 height 17
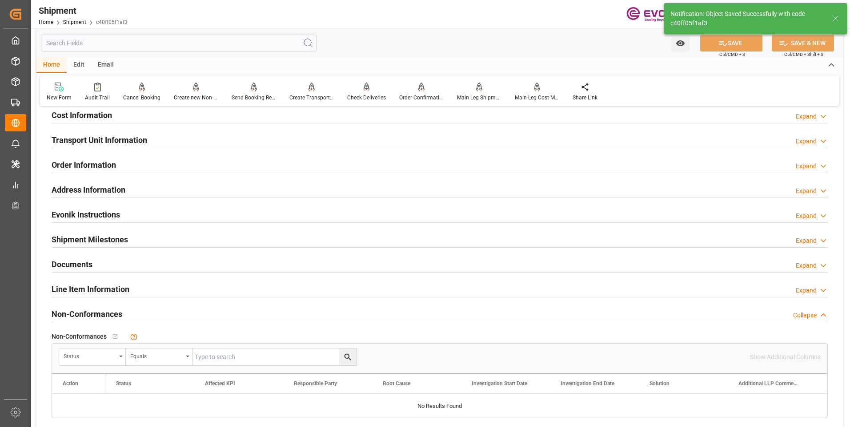
scroll to position [489, 0]
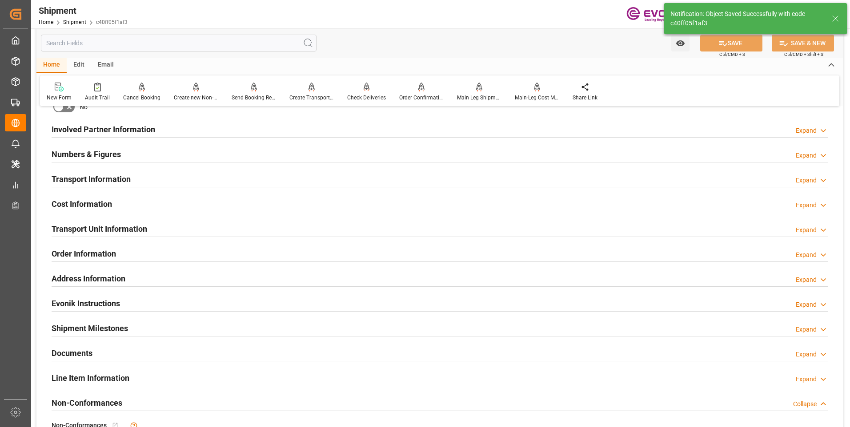
click at [108, 128] on h2 "Involved Partner Information" at bounding box center [104, 130] width 104 height 12
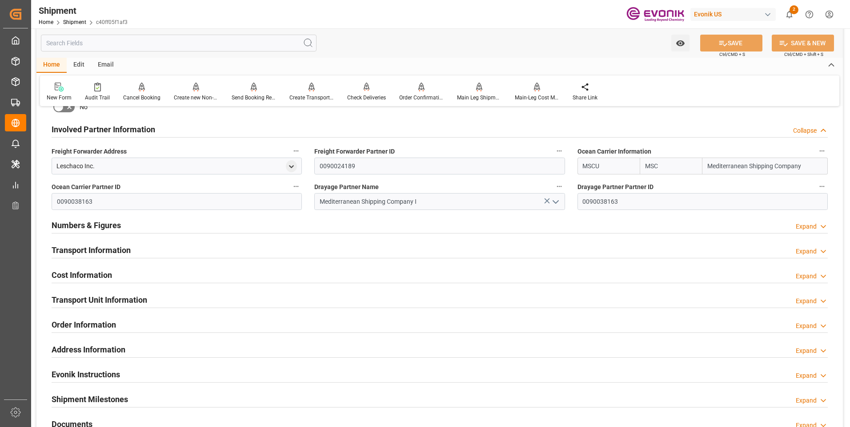
click at [104, 251] on h2 "Transport Information" at bounding box center [91, 250] width 79 height 12
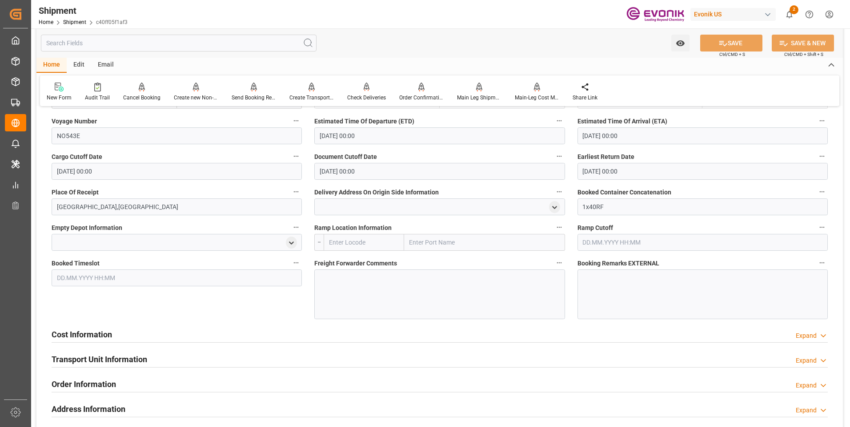
scroll to position [800, 0]
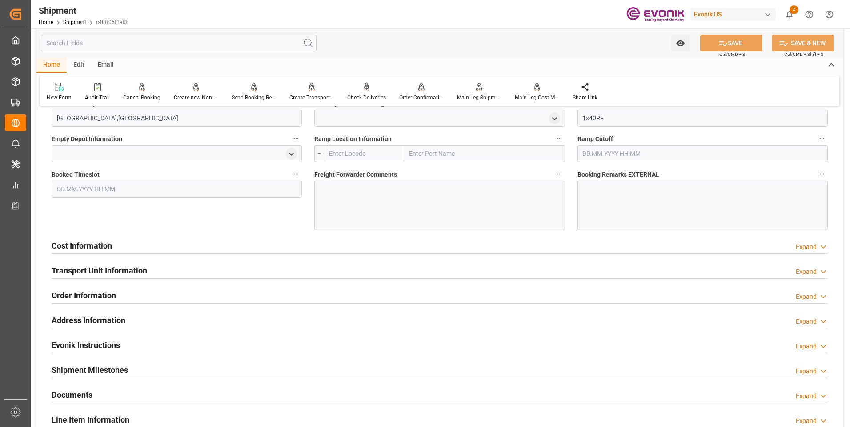
click at [90, 248] on h2 "Cost Information" at bounding box center [82, 246] width 60 height 12
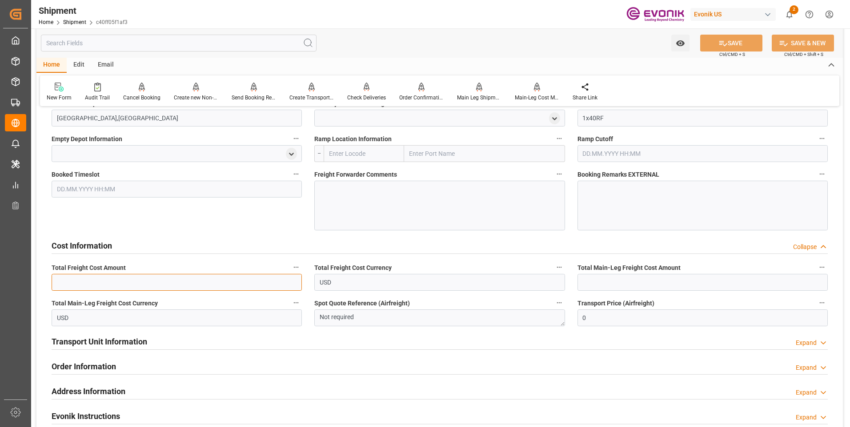
click at [203, 281] on input "text" at bounding box center [177, 282] width 250 height 17
type input "5849"
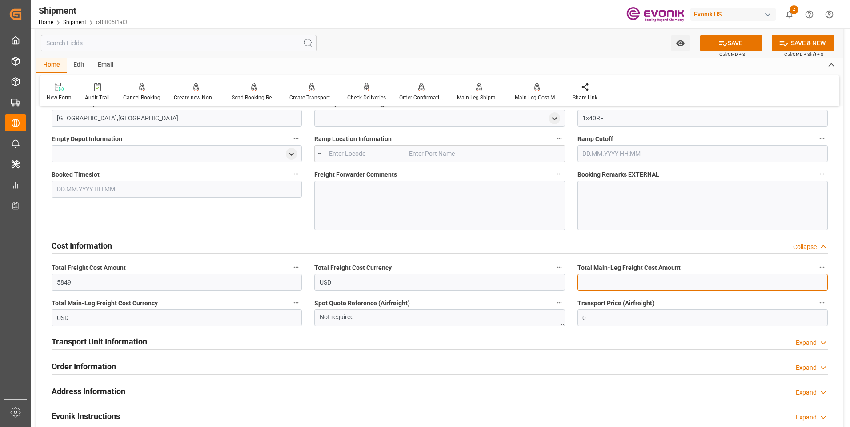
click at [613, 281] on input "text" at bounding box center [702, 282] width 250 height 17
type input "5849"
click at [163, 221] on div "Booked Timeslot" at bounding box center [176, 199] width 263 height 68
click at [714, 45] on button "SAVE" at bounding box center [731, 43] width 62 height 17
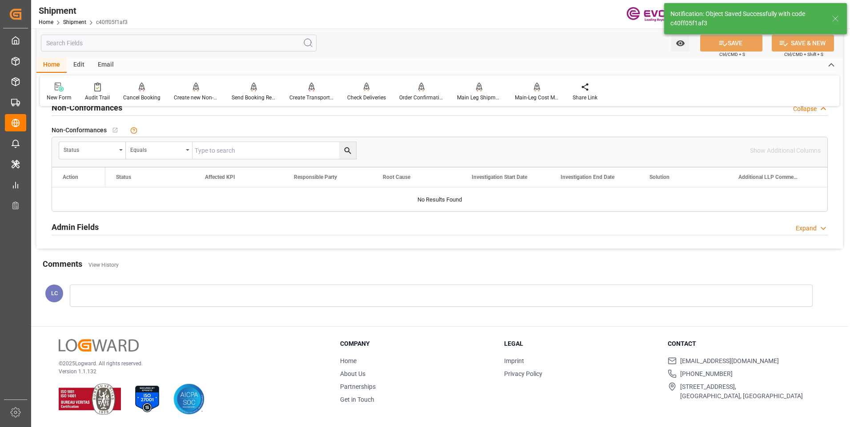
scroll to position [447, 0]
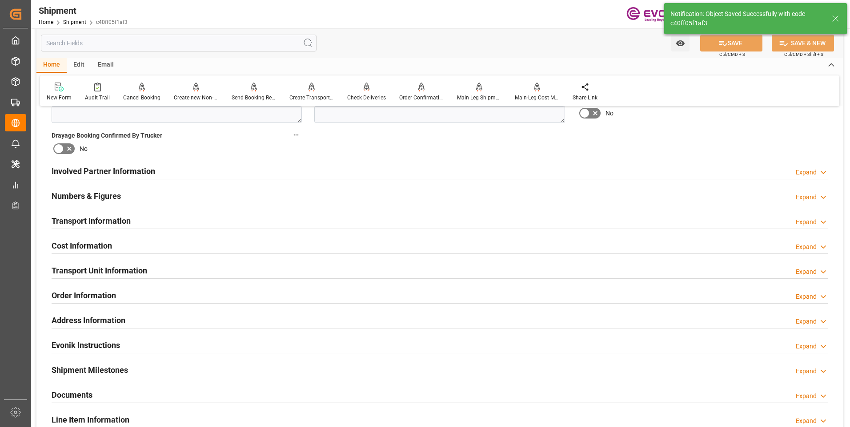
click at [142, 170] on h2 "Involved Partner Information" at bounding box center [104, 171] width 104 height 12
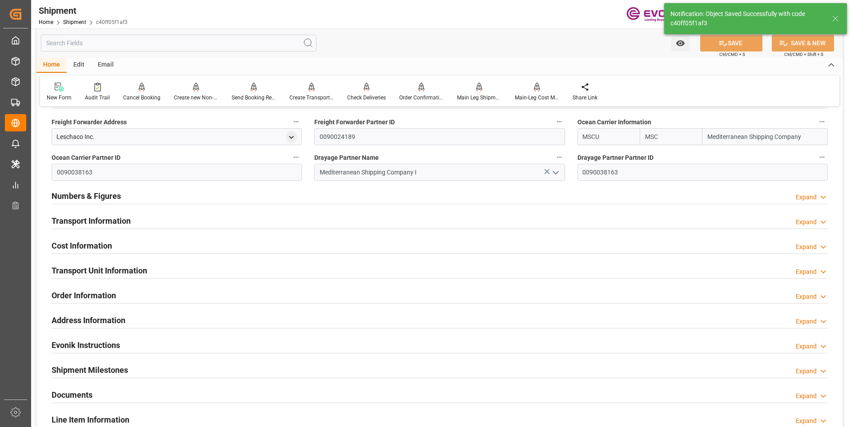
click at [114, 220] on h2 "Transport Information" at bounding box center [91, 221] width 79 height 12
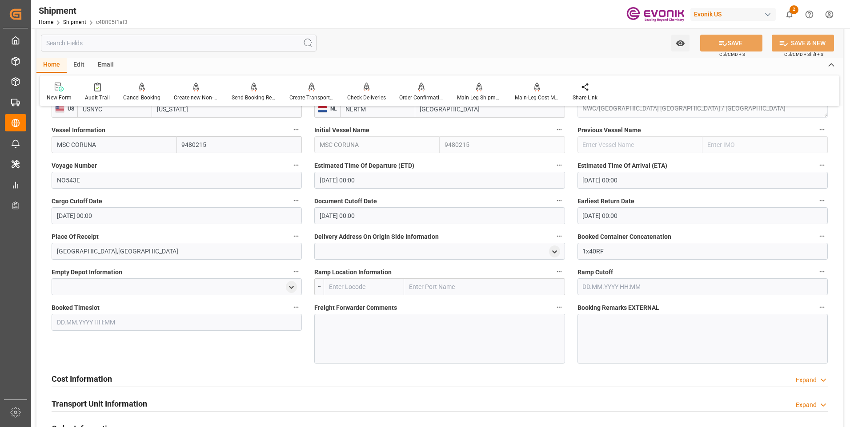
scroll to position [755, 0]
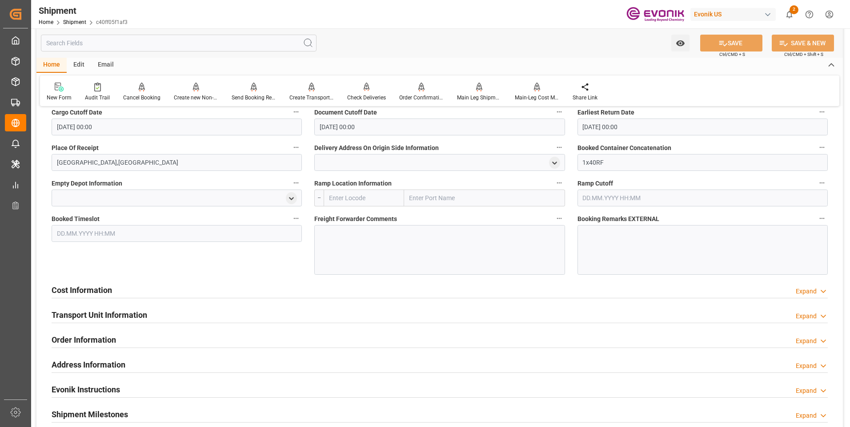
click at [104, 283] on div "Cost Information" at bounding box center [82, 289] width 60 height 17
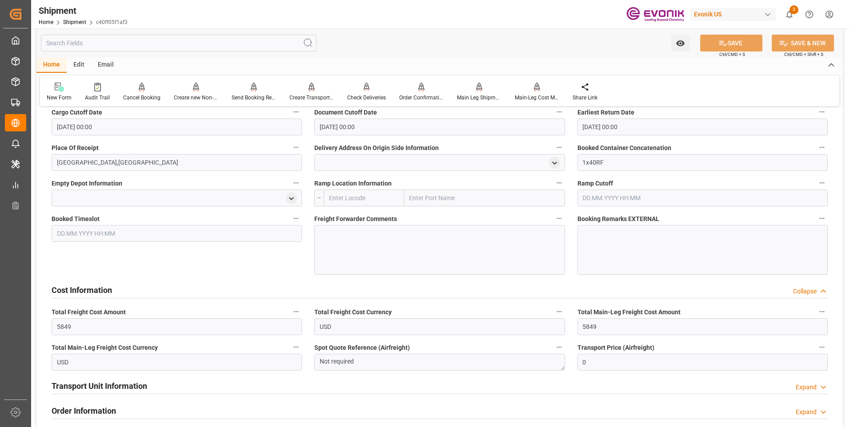
scroll to position [800, 0]
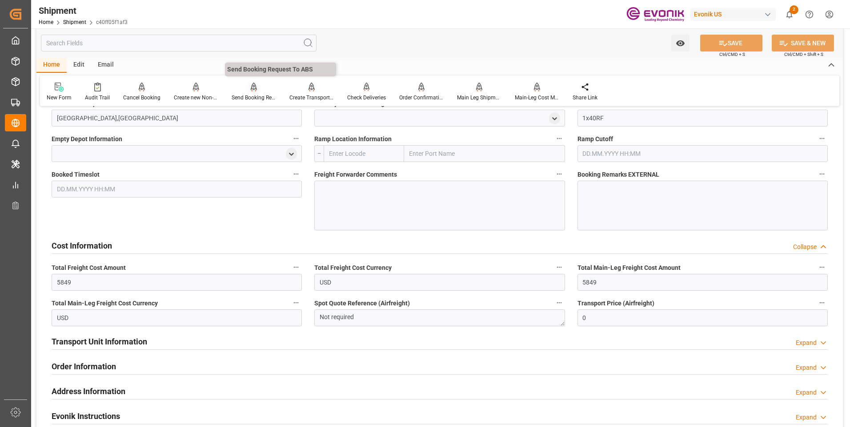
click at [250, 97] on div "Send Booking Request To ABS" at bounding box center [254, 98] width 44 height 8
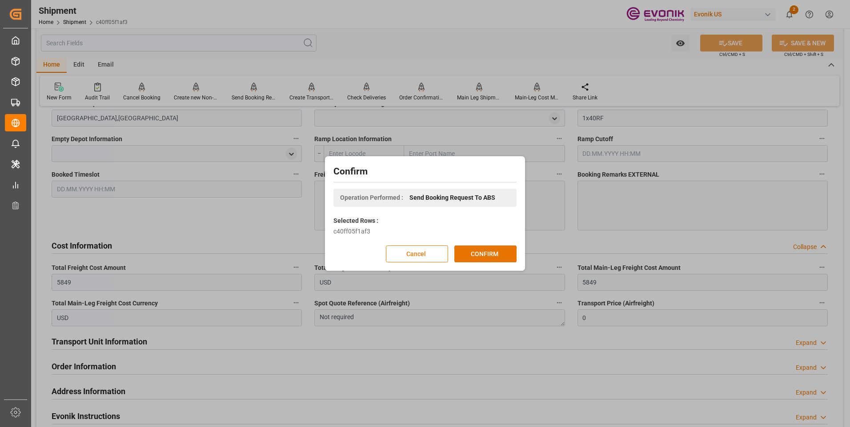
click at [420, 256] on button "Cancel" at bounding box center [417, 254] width 62 height 17
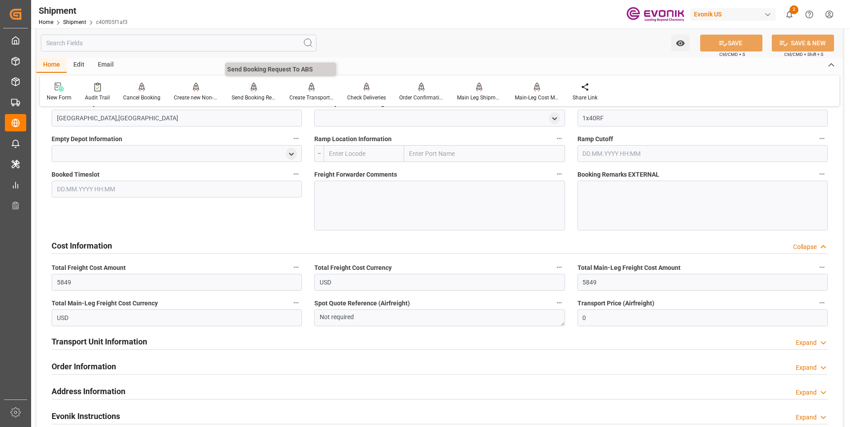
click at [253, 94] on div "Send Booking Request To ABS" at bounding box center [254, 98] width 44 height 8
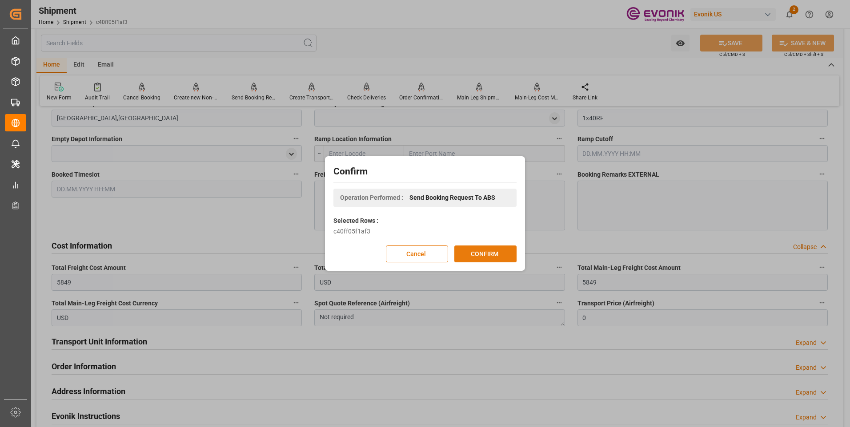
click at [471, 255] on button "CONFIRM" at bounding box center [485, 254] width 62 height 17
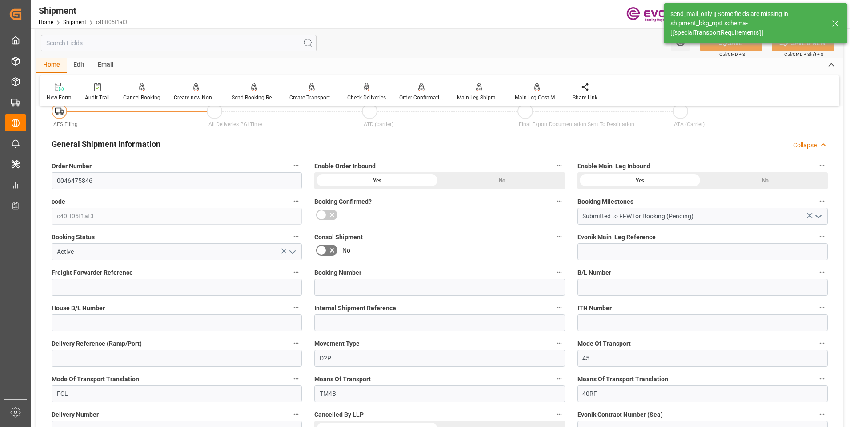
scroll to position [784, 0]
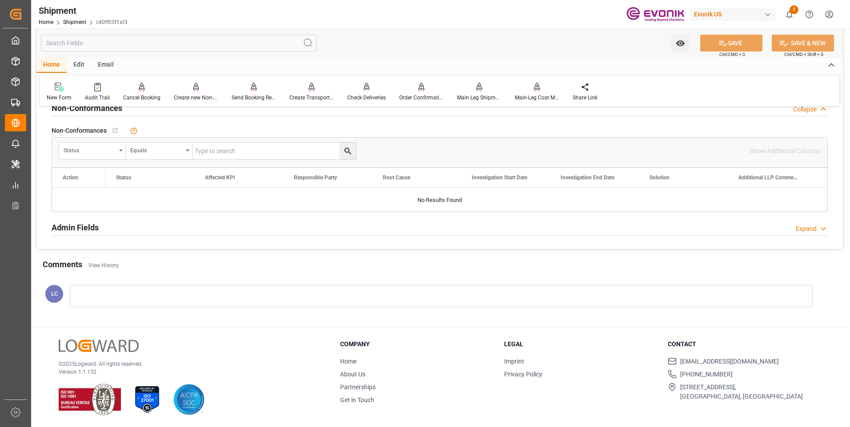
click at [111, 45] on input "text" at bounding box center [178, 43] width 275 height 17
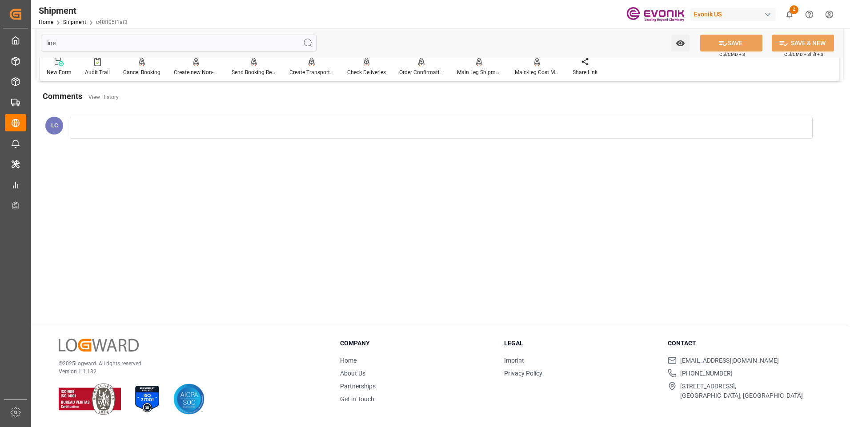
scroll to position [0, 0]
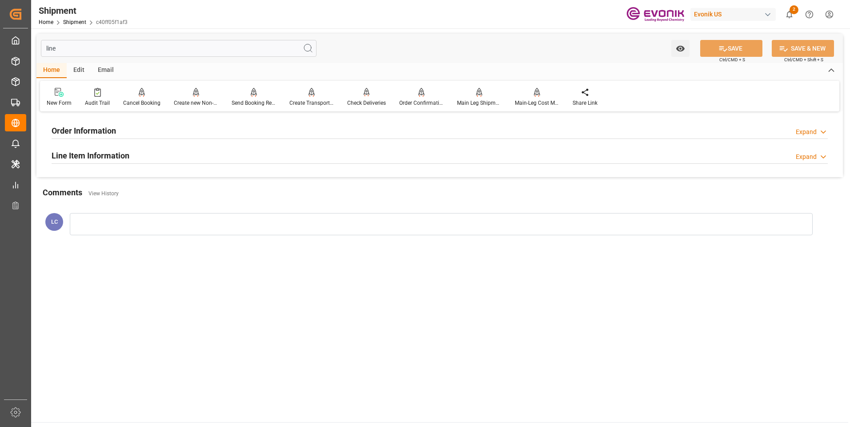
click at [108, 148] on div "Line Item Information" at bounding box center [91, 155] width 78 height 17
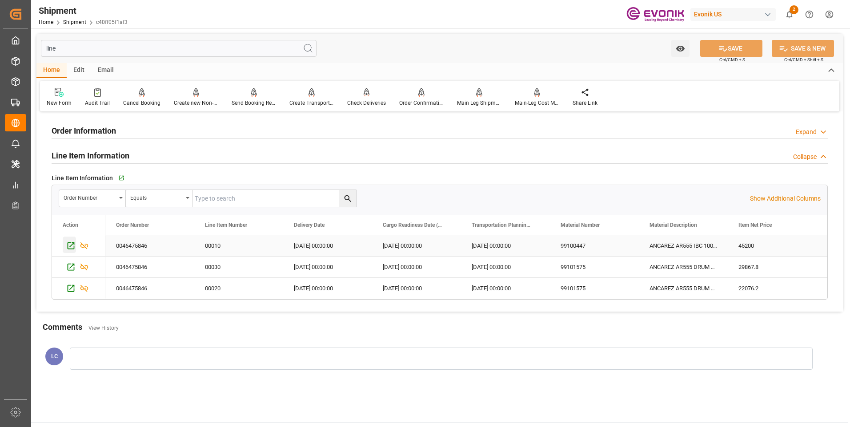
click at [73, 242] on icon "Press SPACE to select this row." at bounding box center [70, 245] width 9 height 9
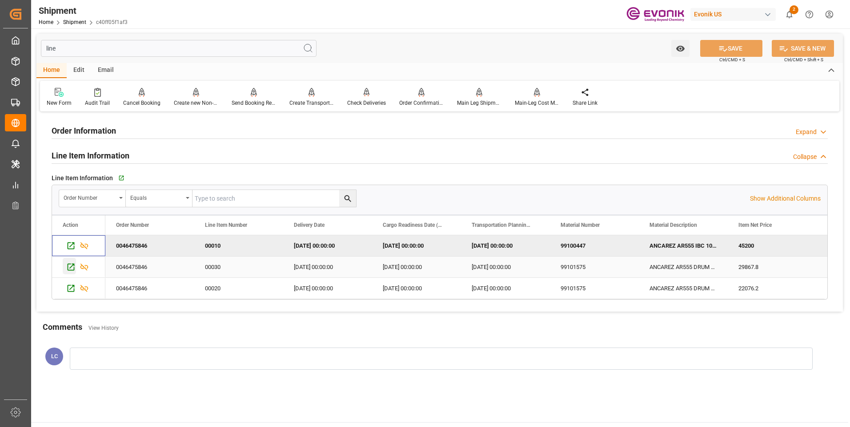
click at [69, 264] on icon "Press SPACE to select this row." at bounding box center [71, 267] width 7 height 7
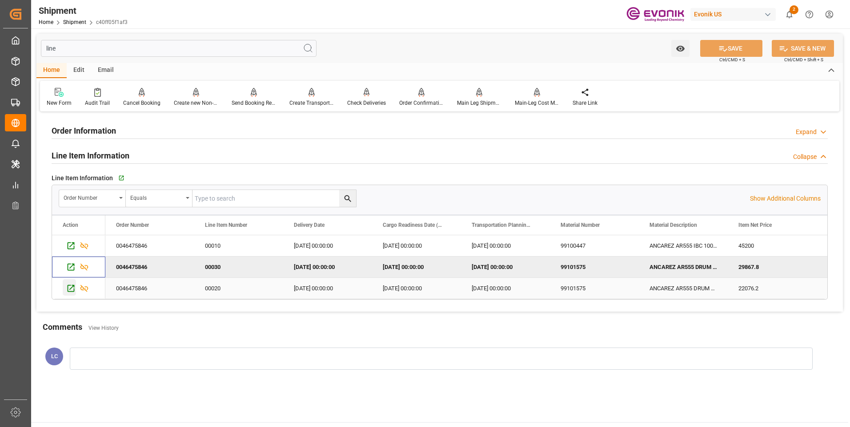
click at [69, 291] on icon "Press SPACE to select this row." at bounding box center [70, 288] width 9 height 9
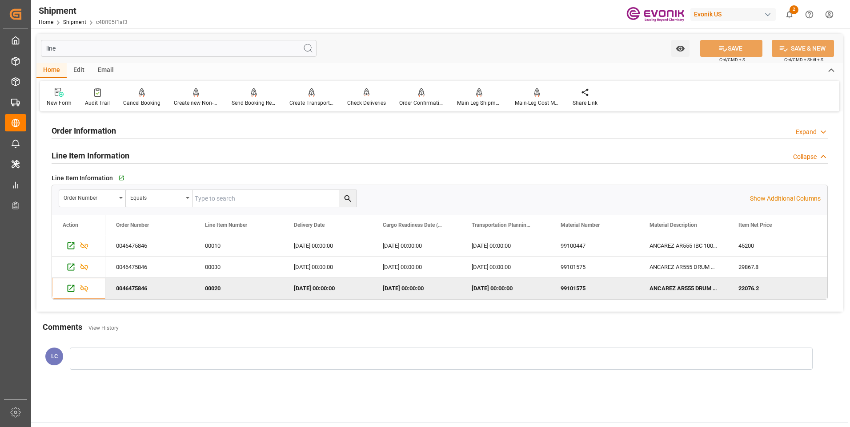
click at [123, 49] on input "line" at bounding box center [178, 48] width 275 height 17
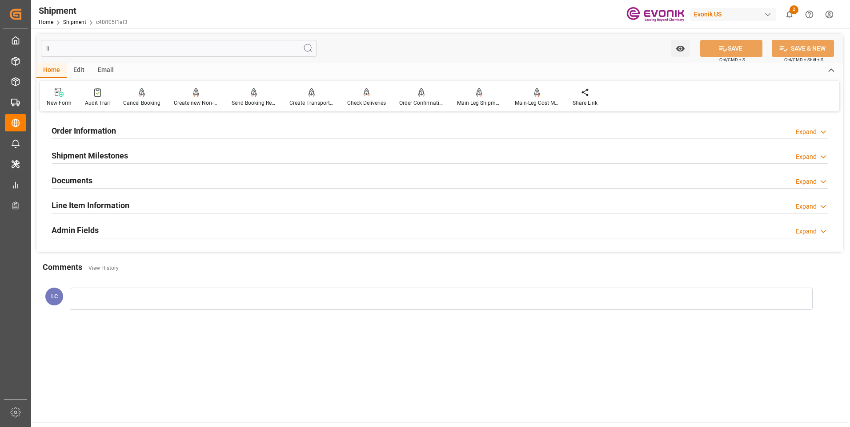
type input "l"
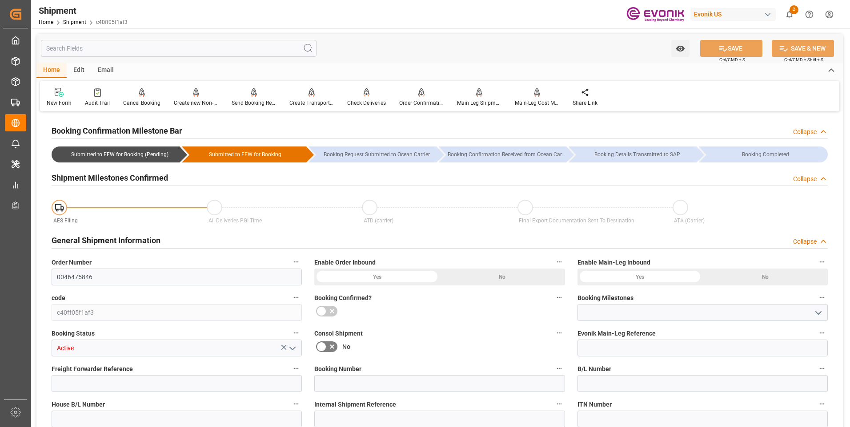
type input "Submitted to FFW for Booking (Pending)"
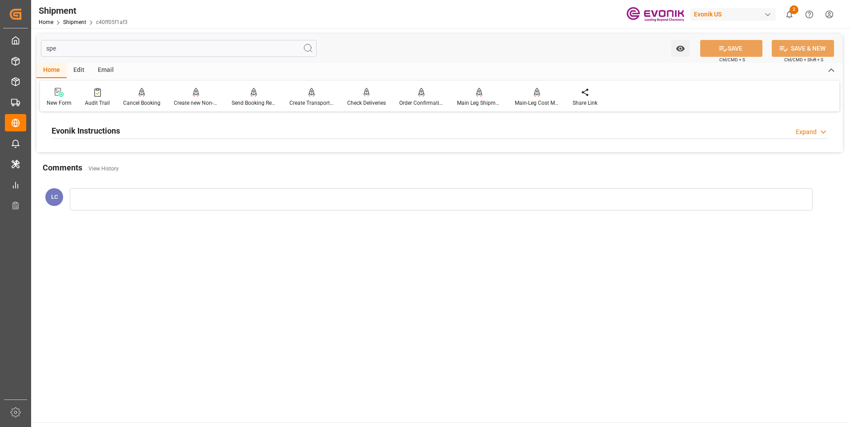
type input "spe"
click at [116, 129] on h2 "Evonik Instructions" at bounding box center [86, 131] width 68 height 12
click at [162, 203] on div at bounding box center [177, 184] width 250 height 50
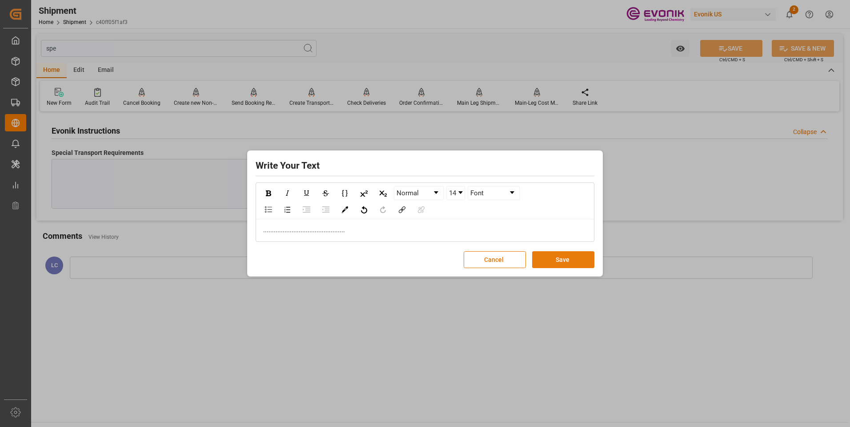
click at [576, 260] on button "Save" at bounding box center [563, 260] width 62 height 17
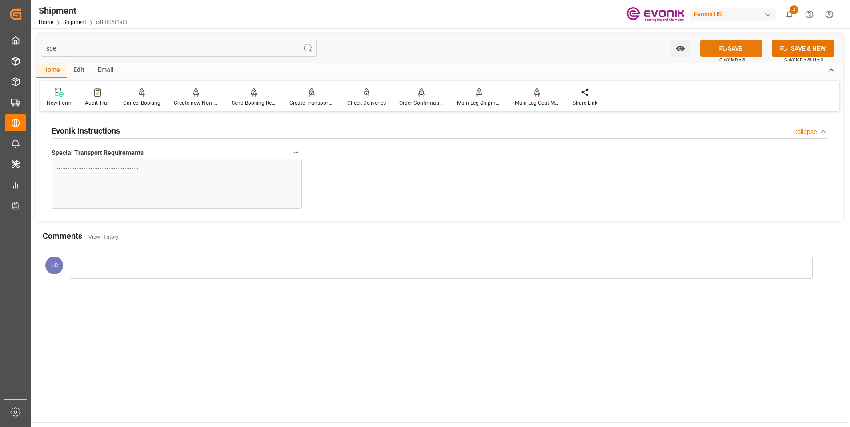
click at [719, 49] on icon at bounding box center [723, 48] width 8 height 5
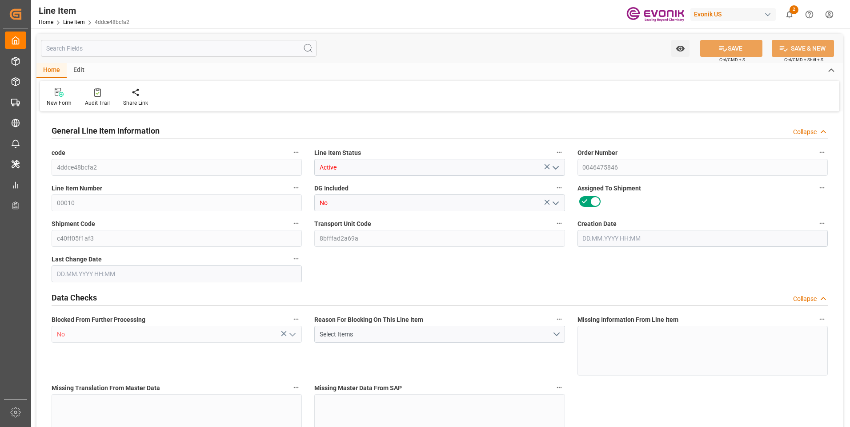
type input "8"
type input "8440"
type input "8000"
type input "11.136"
type input "8"
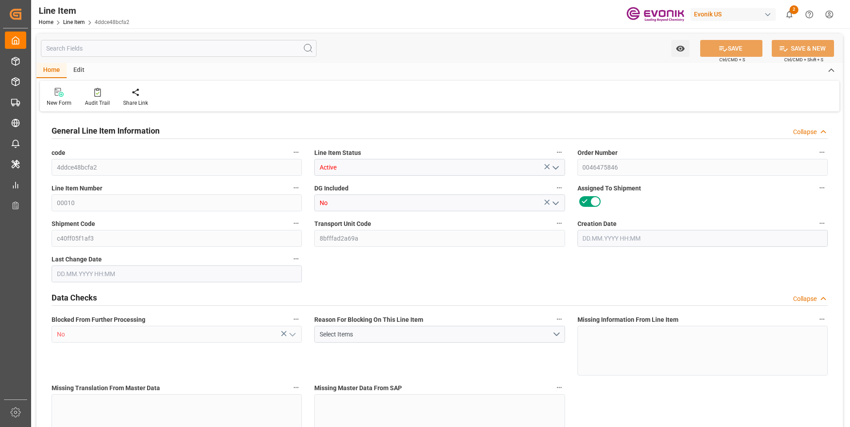
type input "45200"
type input "8"
type input "8440"
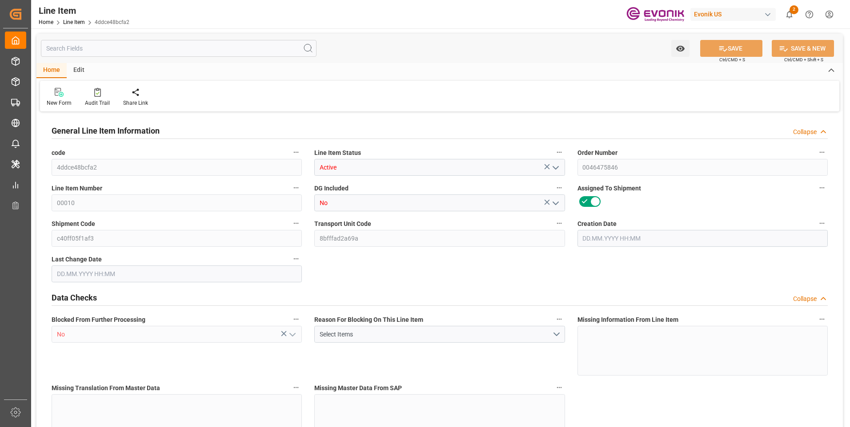
type input "8440"
type input "8000"
type input "11.136"
type input "11136"
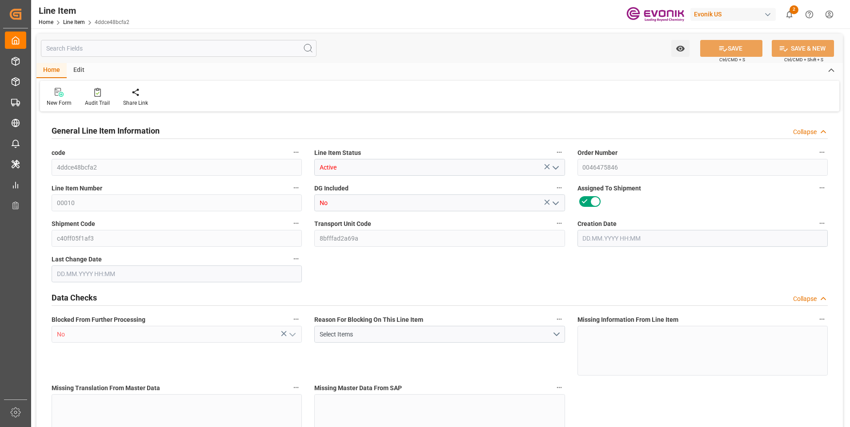
type input "0"
type input "[DATE] 16:45"
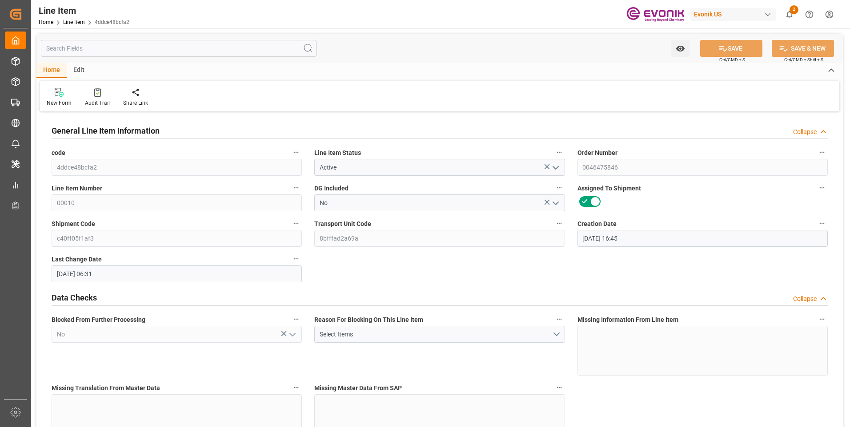
type input "[DATE] 06:31"
type input "[DATE]"
click at [168, 48] on input "text" at bounding box center [178, 48] width 275 height 17
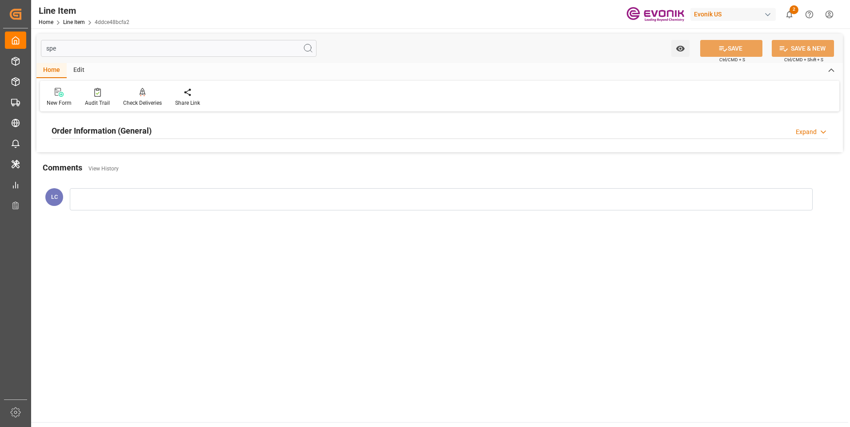
type input "spe"
click at [164, 131] on div "Order Information (General) Expand" at bounding box center [440, 130] width 776 height 17
click at [184, 196] on div at bounding box center [177, 184] width 250 height 50
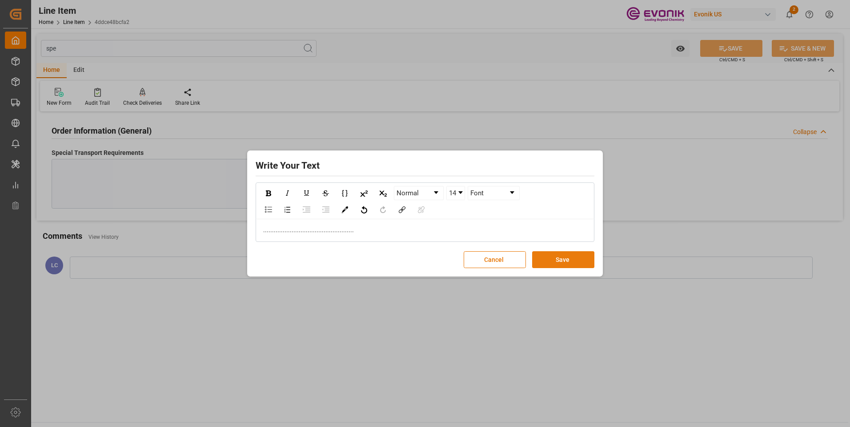
click at [574, 260] on button "Save" at bounding box center [563, 260] width 62 height 17
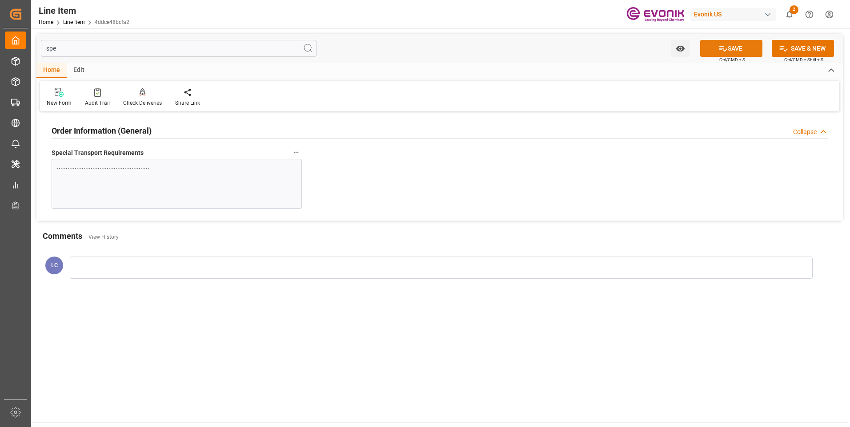
click at [724, 50] on icon at bounding box center [723, 48] width 8 height 5
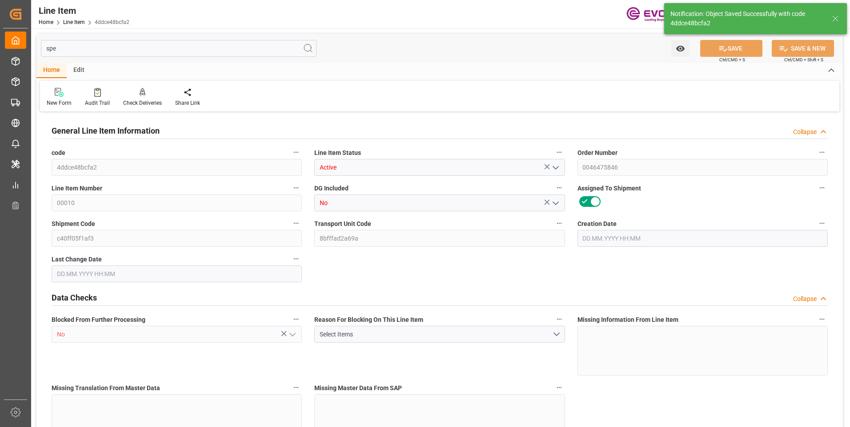
type input "8"
type input "8440"
type input "8000"
type input "11.136"
type input "8"
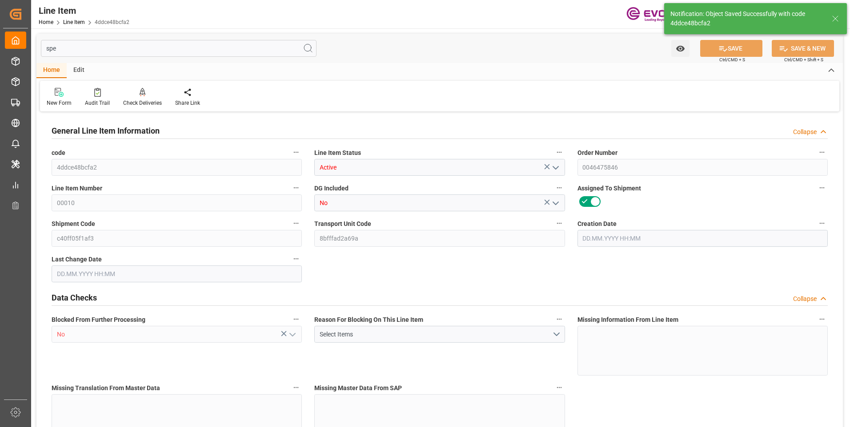
type input "45200"
type input "8"
type input "8440"
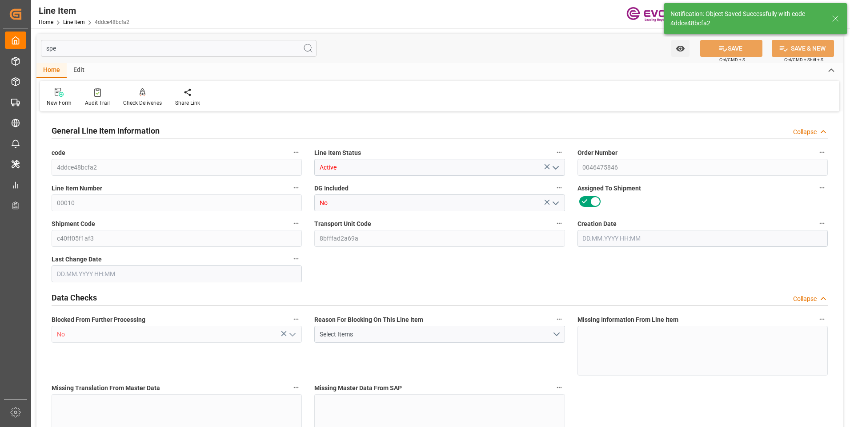
type input "8440"
type input "8000"
type input "11.136"
type input "11136"
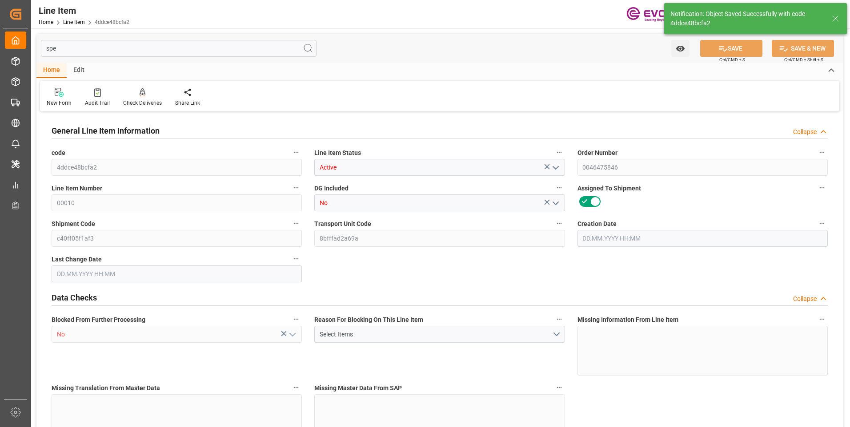
type input "0"
type input "[DATE] 16:45"
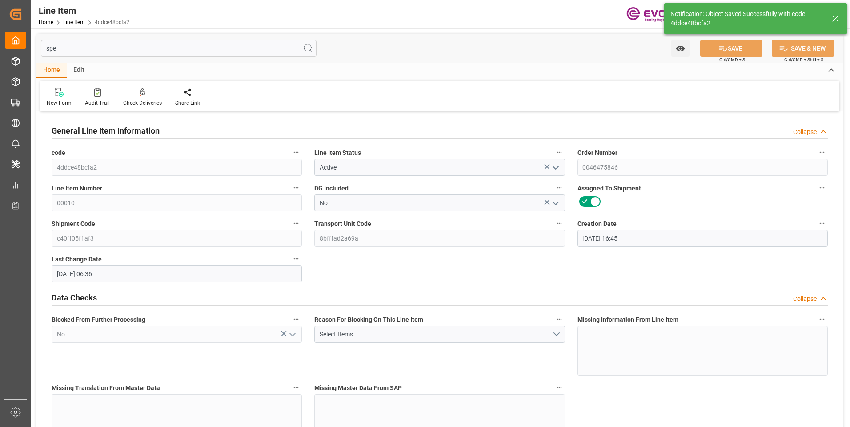
type input "02.10.2025 06:36"
type input "[DATE]"
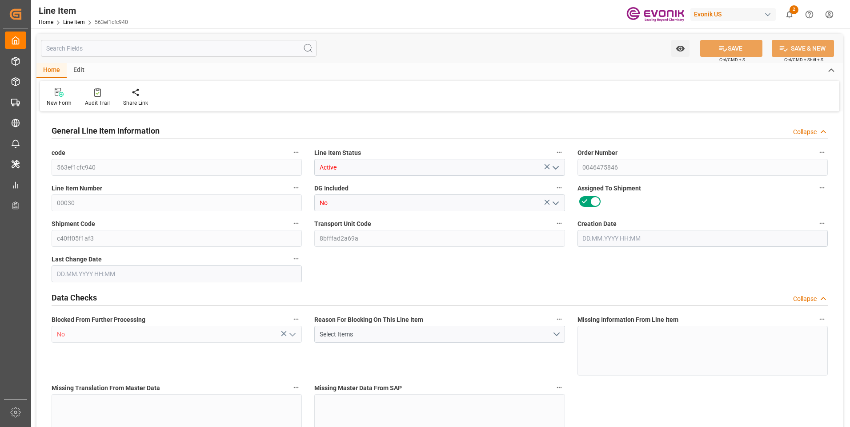
type input "6"
type input "5163.5"
type input "4945"
type input "6.6432"
type input "23"
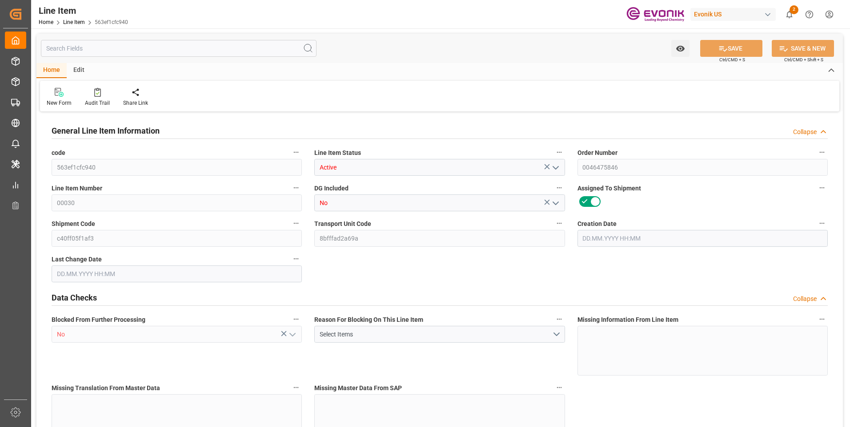
type input "29867.8"
type input "23"
type input "5163.5"
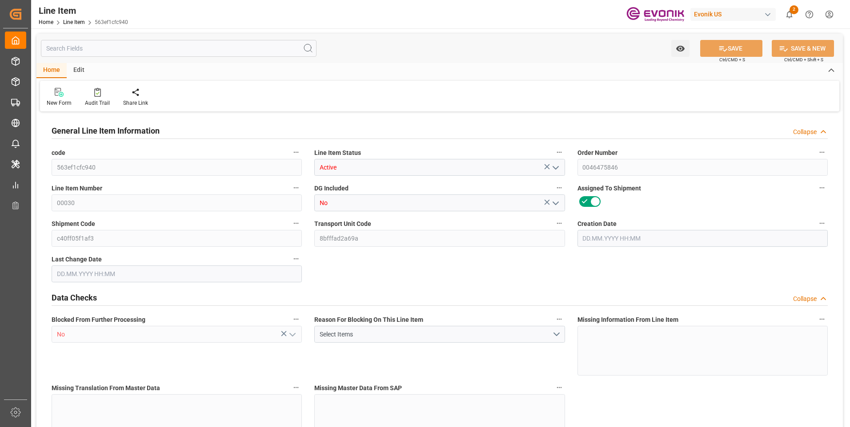
type input "5283.5"
type input "4945"
type input "6.6432"
type input "6643.228"
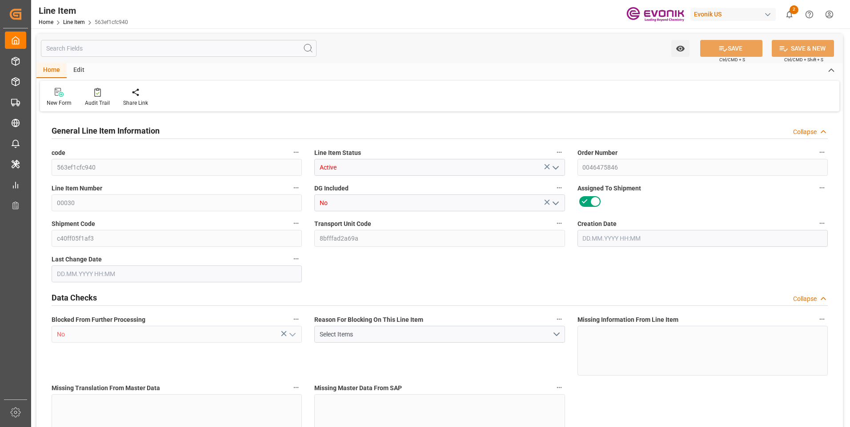
type input "0"
type input "[DATE] 16:45"
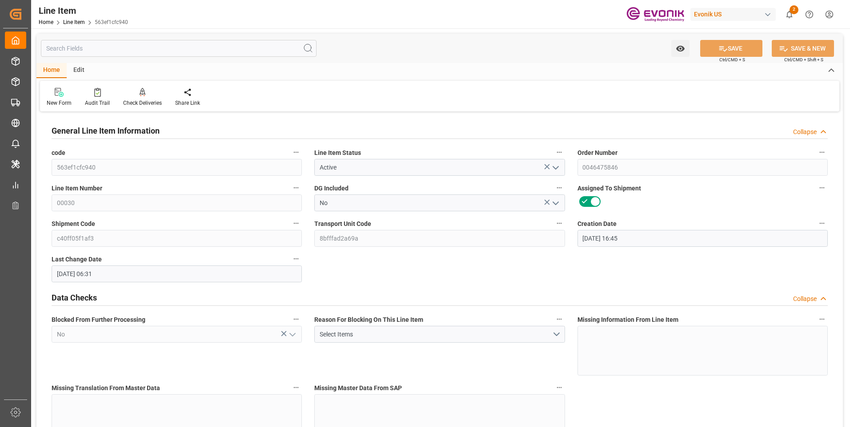
type input "[DATE] 06:31"
type input "[DATE]"
click at [124, 48] on input "text" at bounding box center [178, 48] width 275 height 17
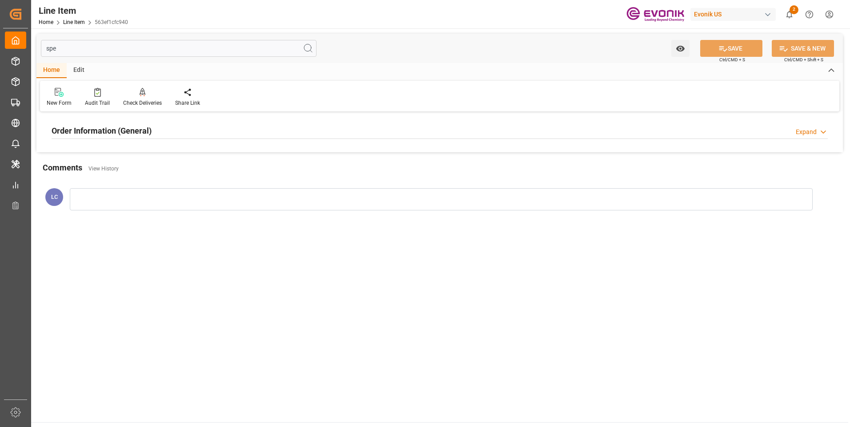
type input "spe"
click at [164, 135] on div "Order Information (General) Expand" at bounding box center [440, 130] width 776 height 17
click at [230, 187] on div at bounding box center [177, 184] width 250 height 50
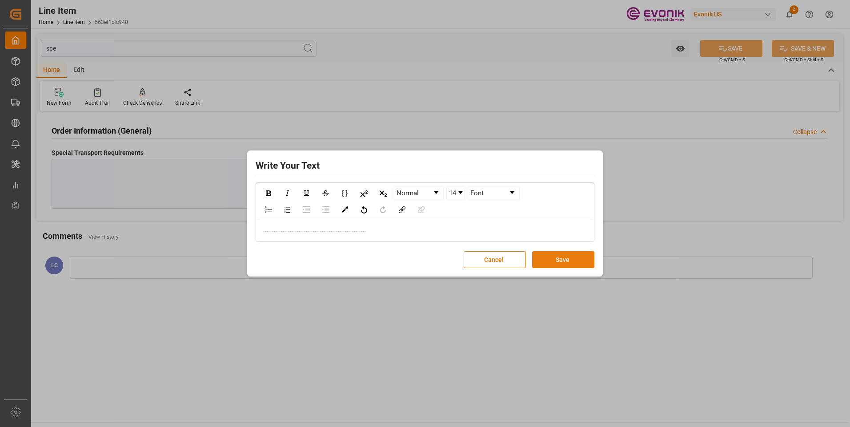
click at [576, 263] on button "Save" at bounding box center [563, 260] width 62 height 17
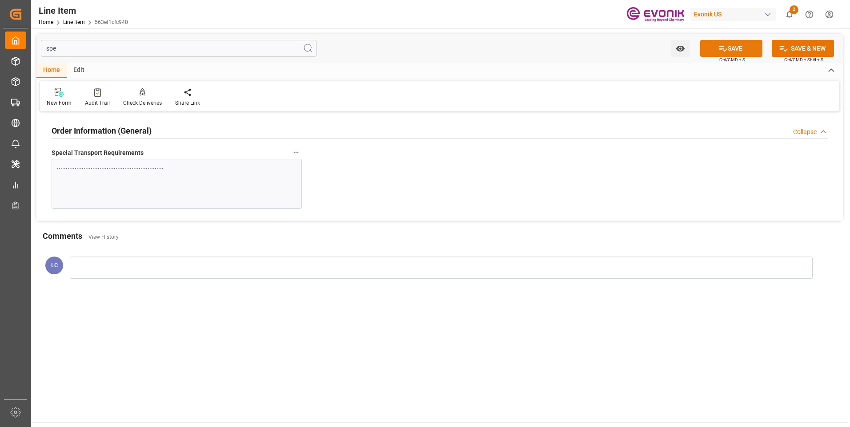
click at [703, 49] on button "SAVE" at bounding box center [731, 48] width 62 height 17
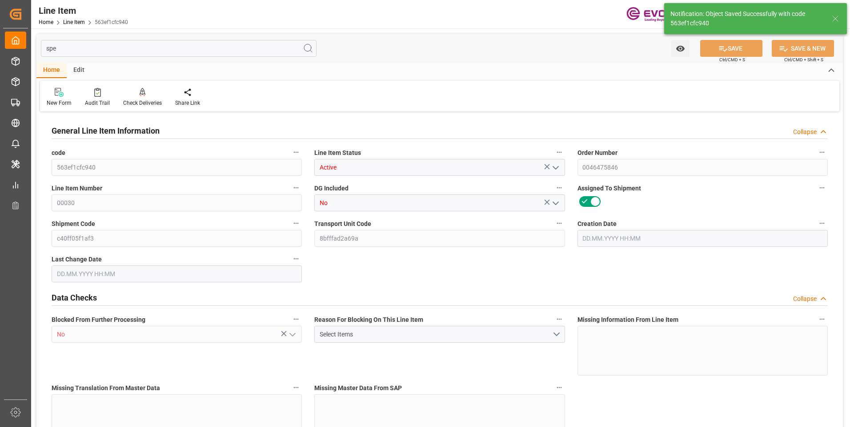
type input "6"
type input "5163.5"
type input "4945"
type input "6.6432"
type input "23"
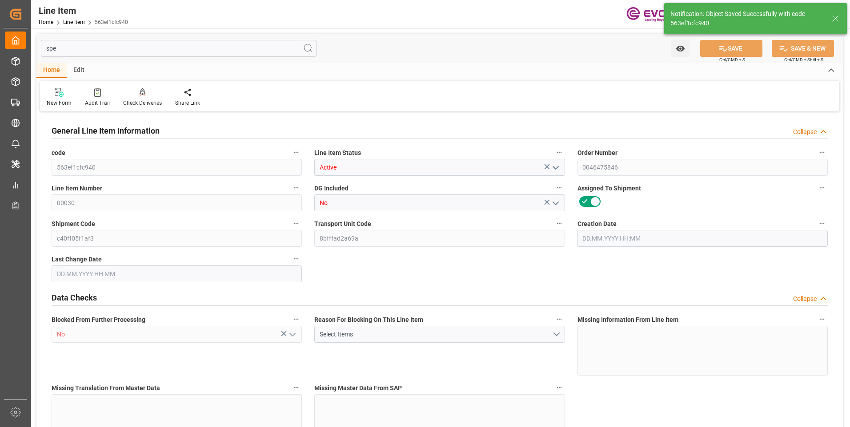
type input "29867.8"
type input "23"
type input "5163.5"
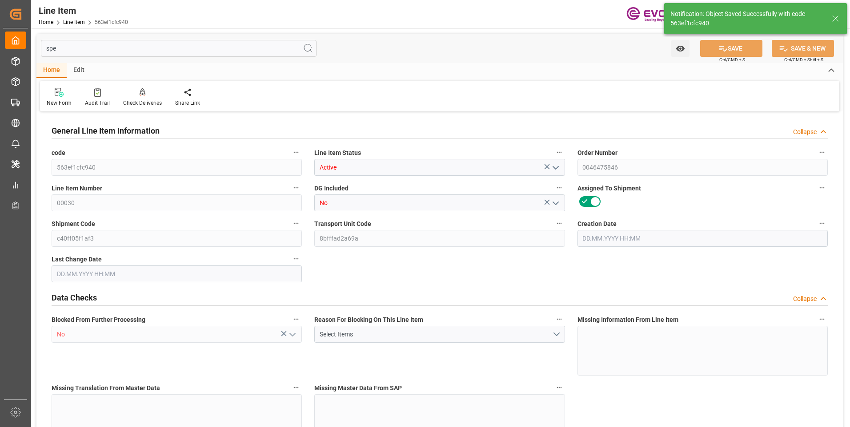
type input "5283.5"
type input "4945"
type input "6.6432"
type input "6643.228"
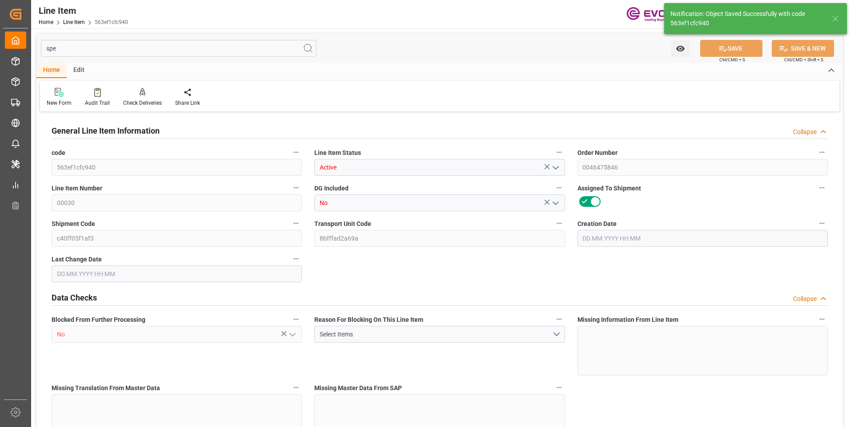
type input "0"
type input "[DATE] 16:45"
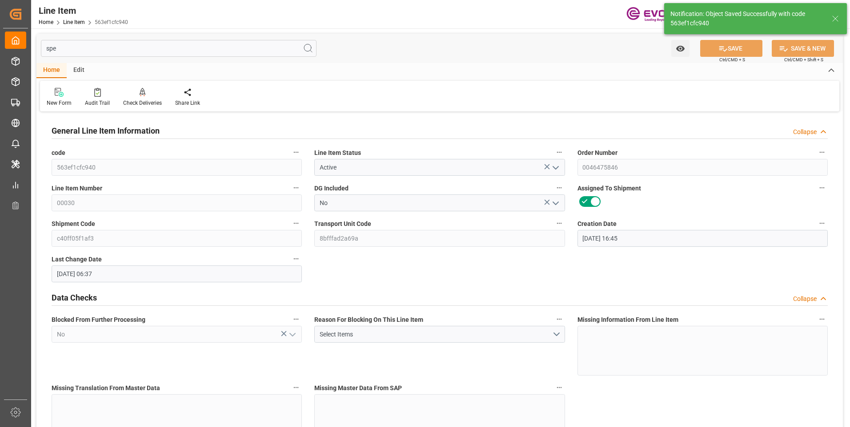
type input "[DATE] 06:37"
type input "[DATE]"
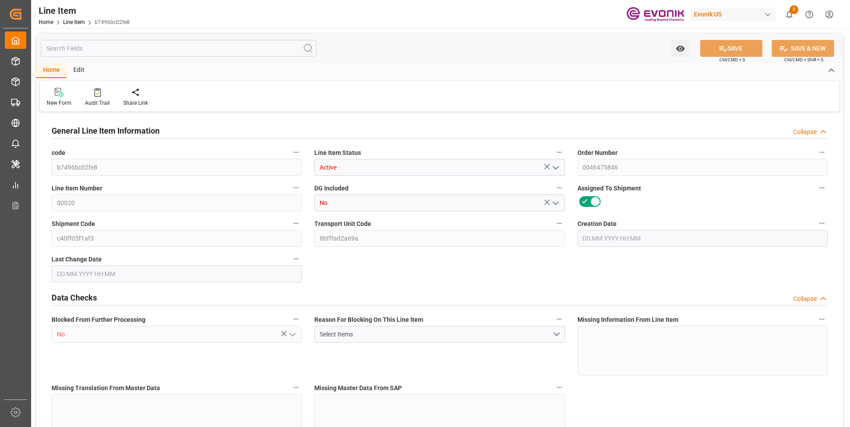
type input "5"
type input "3816.5"
type input "3655"
type input "4.9102"
type input "17"
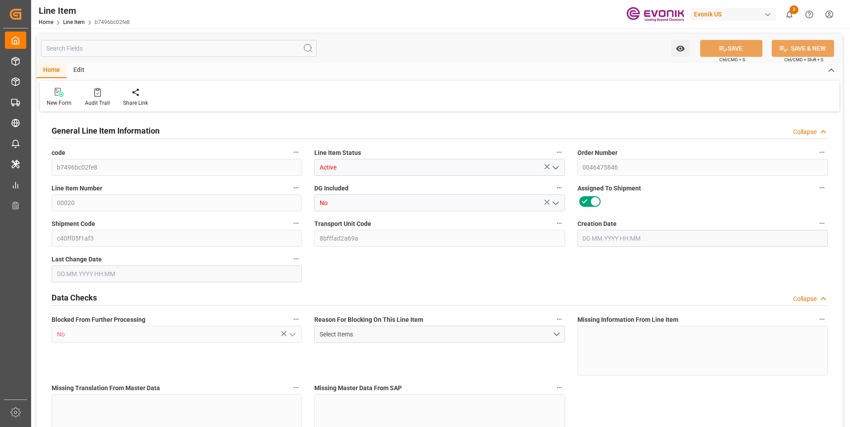
type input "22076.2"
type input "17"
type input "3816.5"
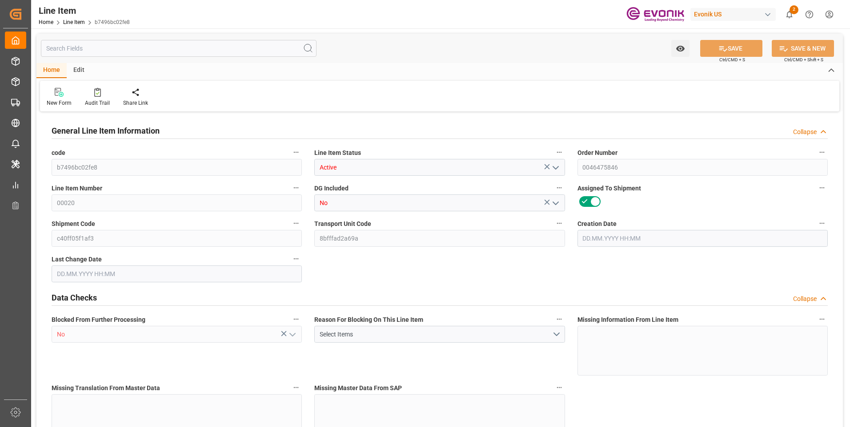
type input "3916.5"
type input "3655"
type input "4.9102"
type input "4910.212"
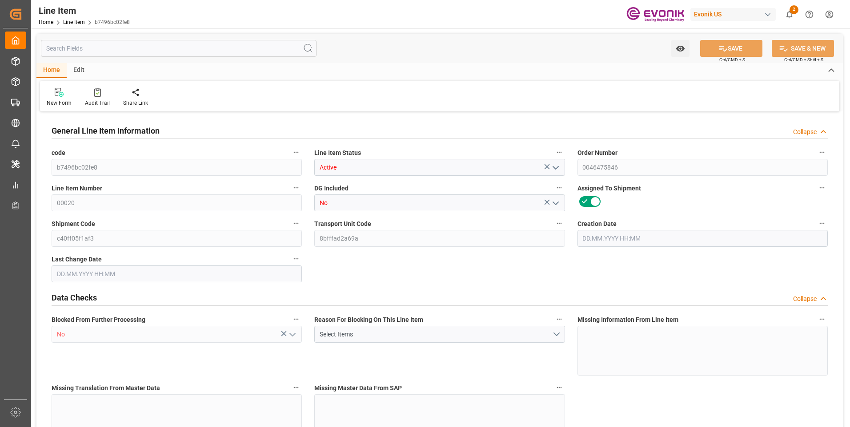
type input "0"
type input "[DATE] 16:45"
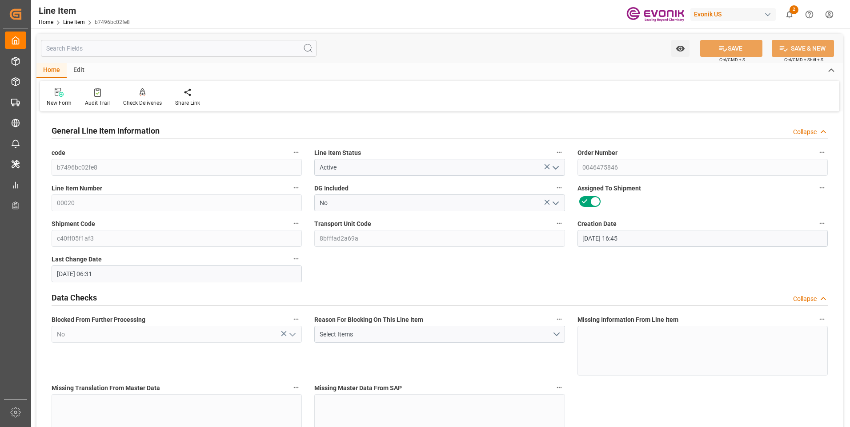
type input "[DATE] 06:31"
type input "[DATE]"
click at [164, 46] on input "text" at bounding box center [178, 48] width 275 height 17
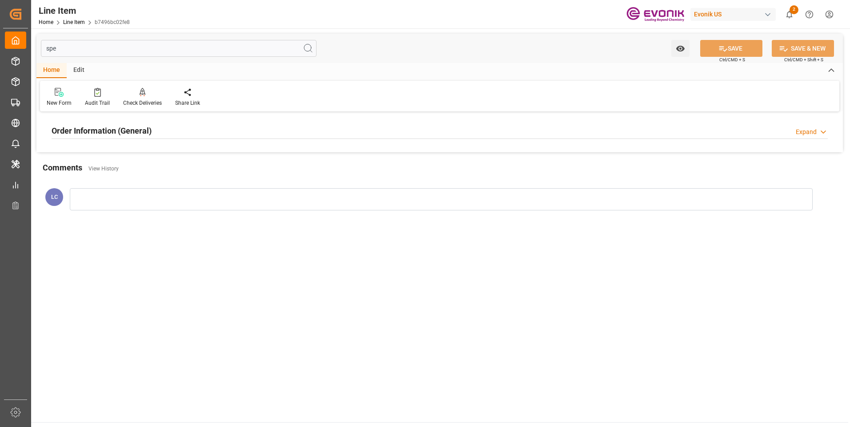
type input "spe"
click at [569, 127] on div "Order Information (General) Expand" at bounding box center [440, 130] width 776 height 17
click at [195, 186] on div at bounding box center [177, 184] width 250 height 50
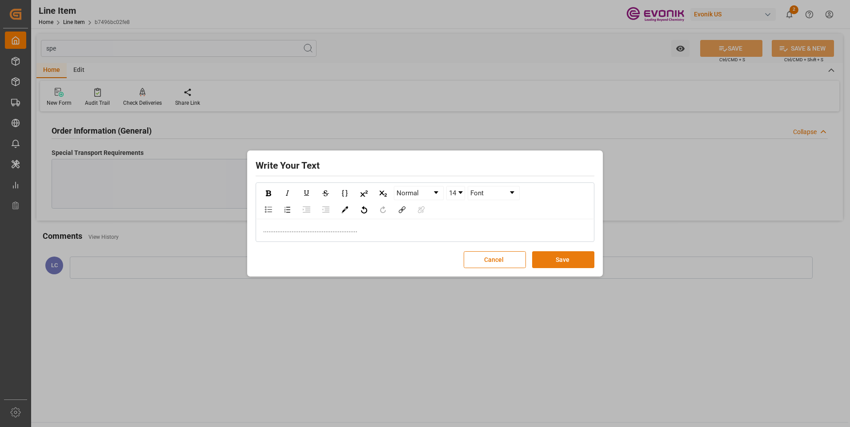
click at [579, 263] on button "Save" at bounding box center [563, 260] width 62 height 17
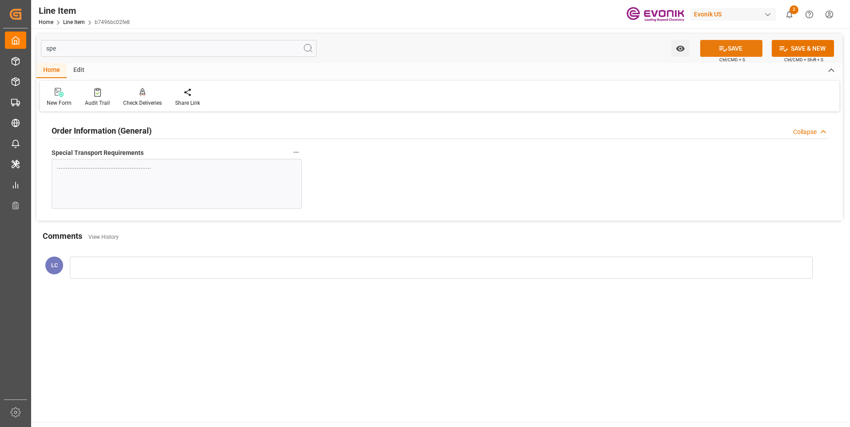
click at [726, 52] on button "SAVE" at bounding box center [731, 48] width 62 height 17
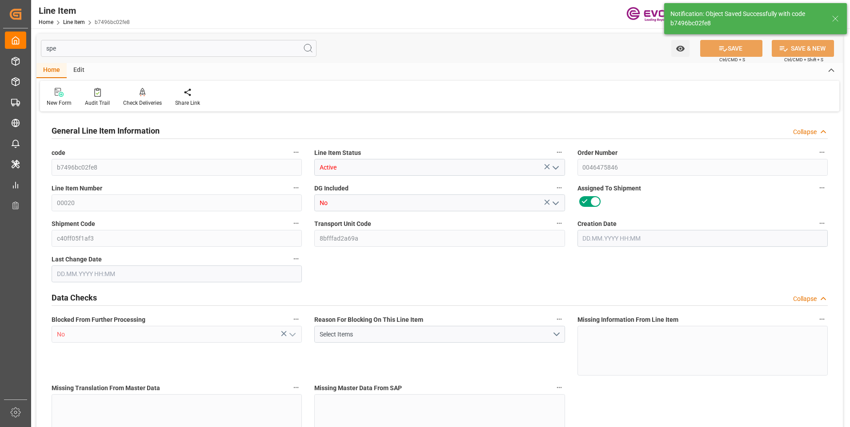
type input "5"
type input "3816.5"
type input "3655"
type input "4.9102"
type input "17"
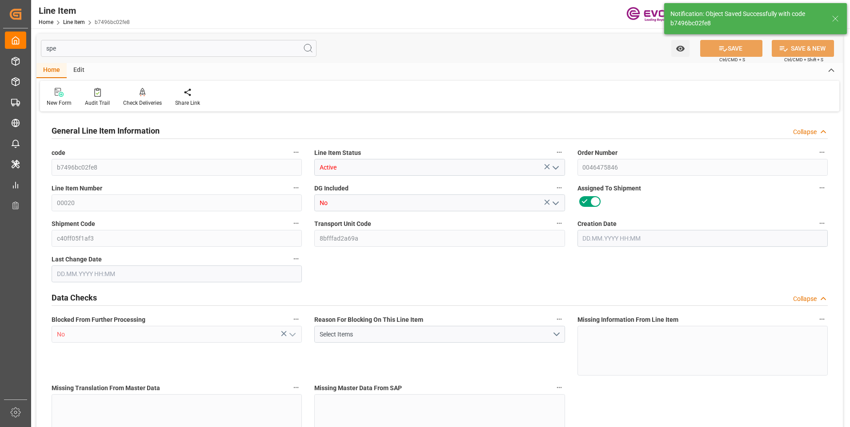
type input "22076.2"
type input "17"
type input "3816.5"
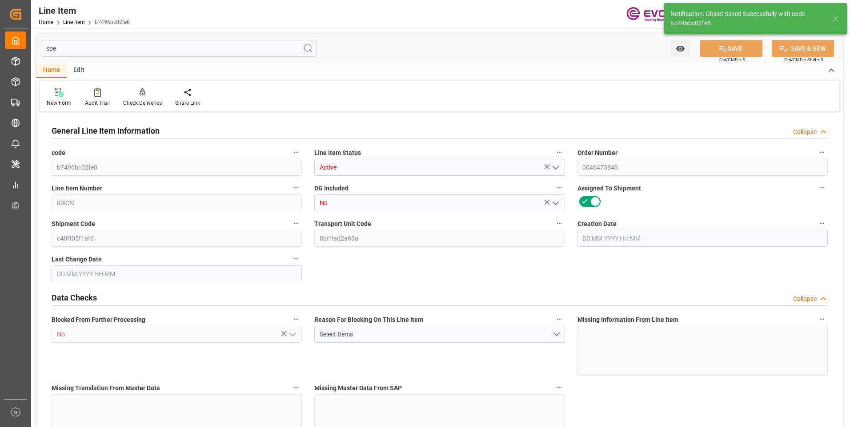
type input "3916.5"
type input "3655"
type input "4.9102"
type input "4910.212"
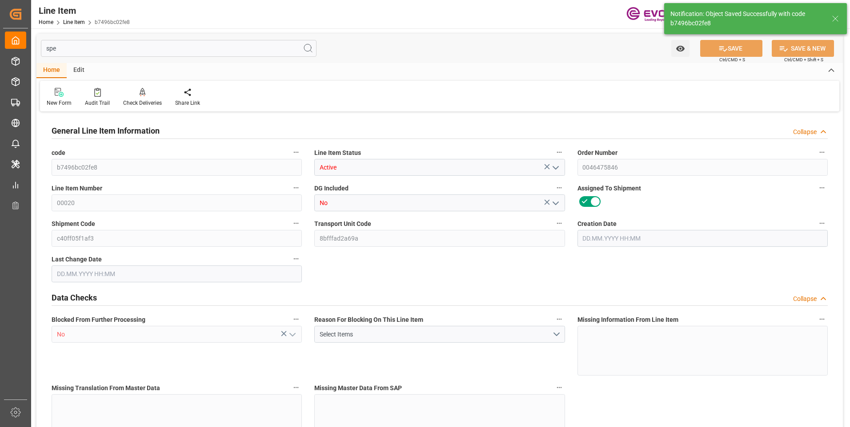
type input "0"
type input "01.10.2025 16:45"
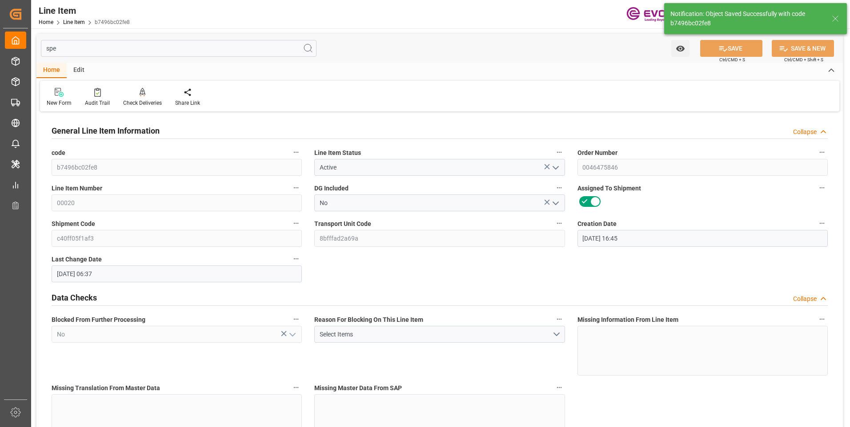
type input "02.10.2025 06:37"
type input "[DATE]"
type input "21.10.2025"
type input "14.10.2025"
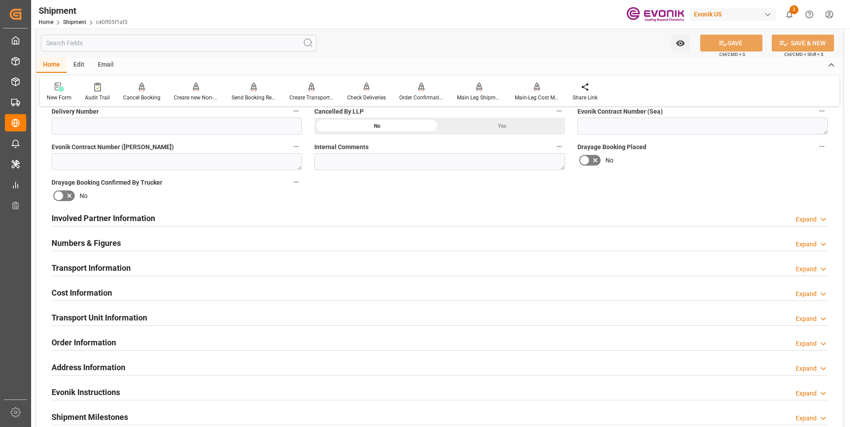
scroll to position [622, 0]
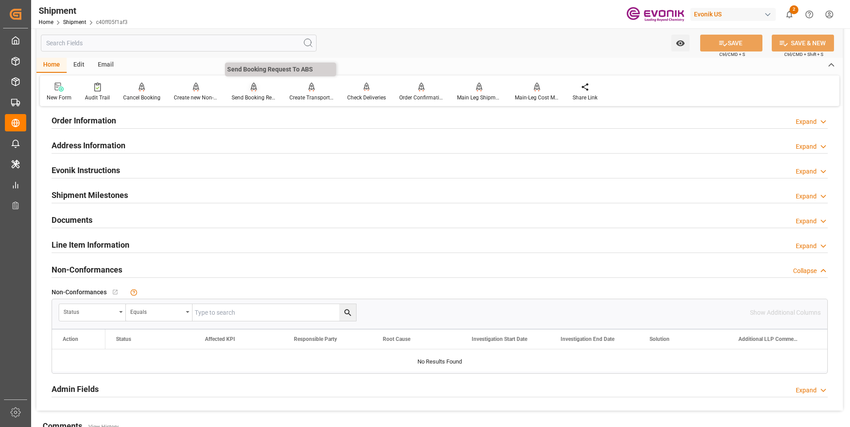
click at [248, 90] on div at bounding box center [254, 86] width 44 height 9
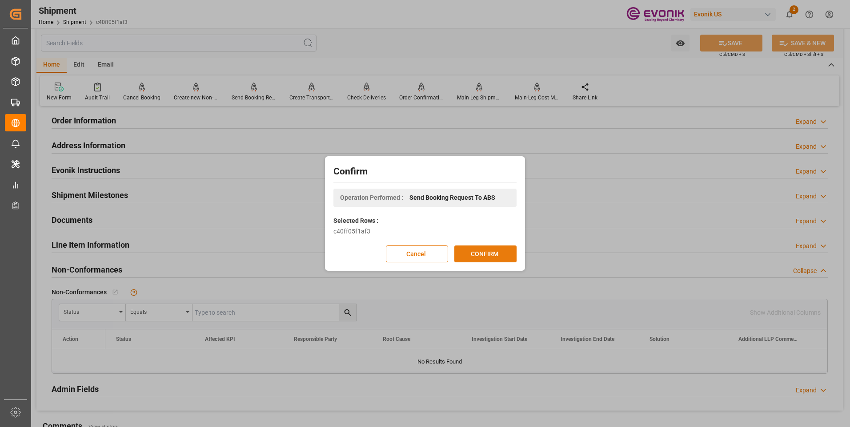
click at [471, 255] on button "CONFIRM" at bounding box center [485, 254] width 62 height 17
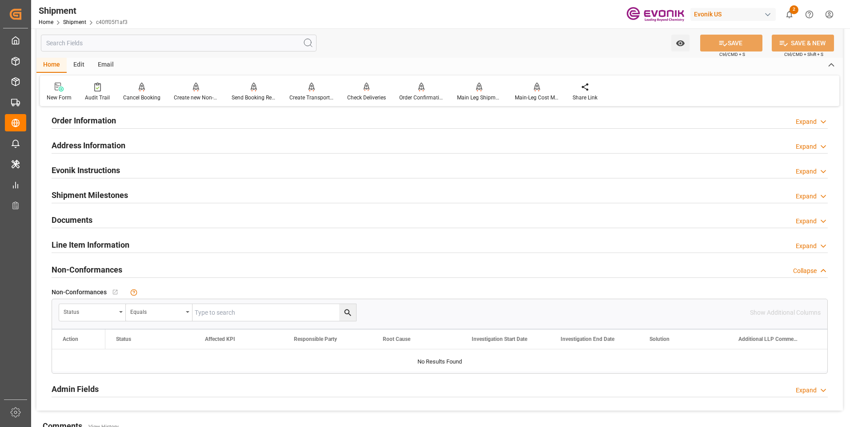
click at [112, 40] on input "text" at bounding box center [178, 43] width 275 height 17
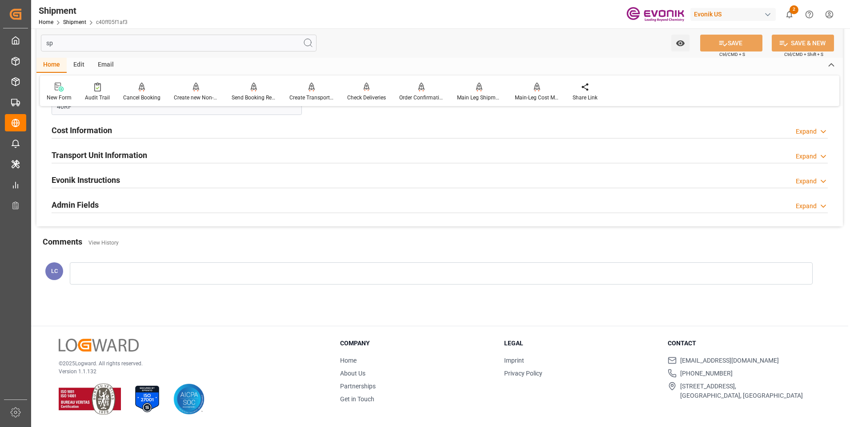
scroll to position [0, 0]
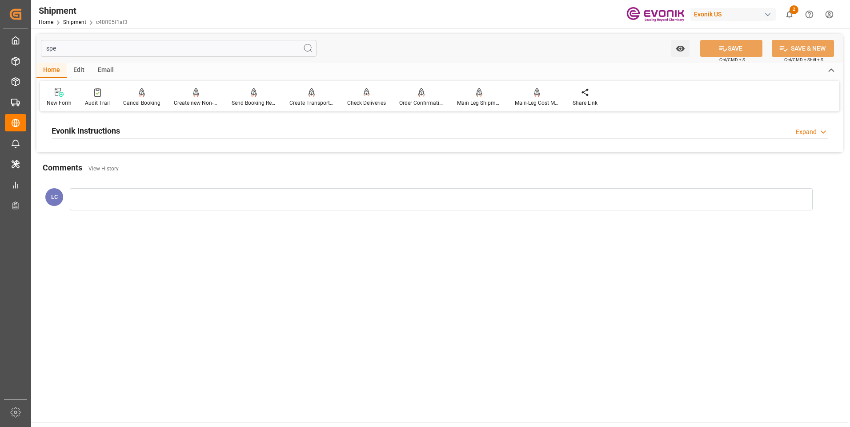
type input "spe"
click at [172, 130] on div "Evonik Instructions Expand" at bounding box center [440, 130] width 776 height 17
click at [191, 195] on div at bounding box center [177, 184] width 250 height 50
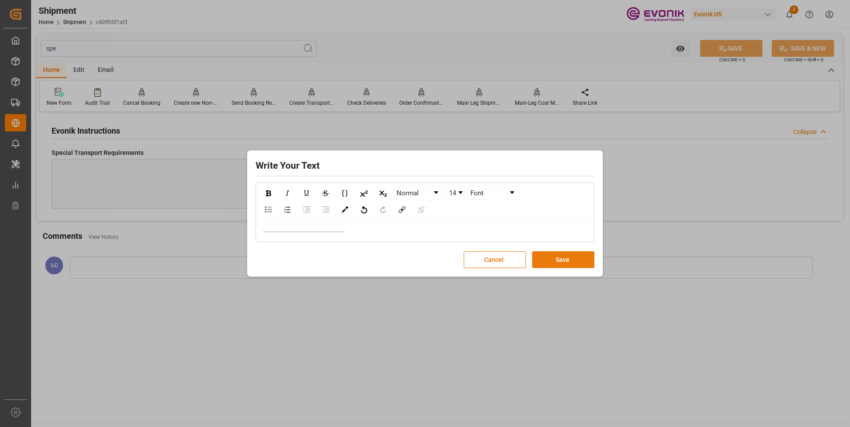
click at [574, 265] on button "Save" at bounding box center [563, 260] width 62 height 17
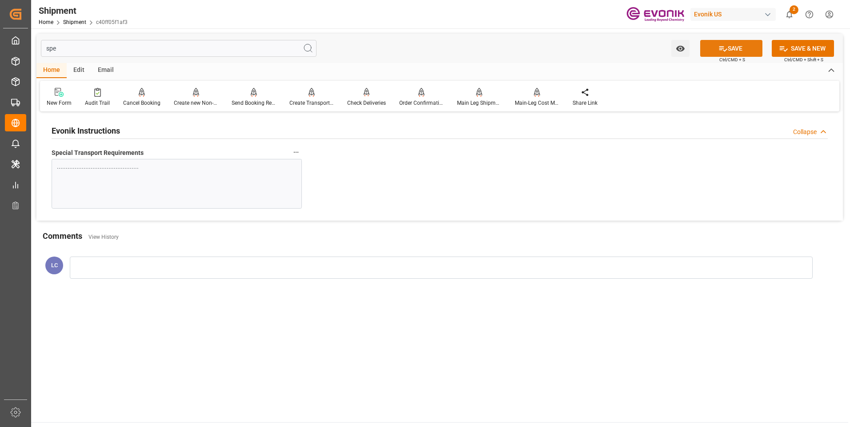
click at [707, 50] on button "SAVE" at bounding box center [731, 48] width 62 height 17
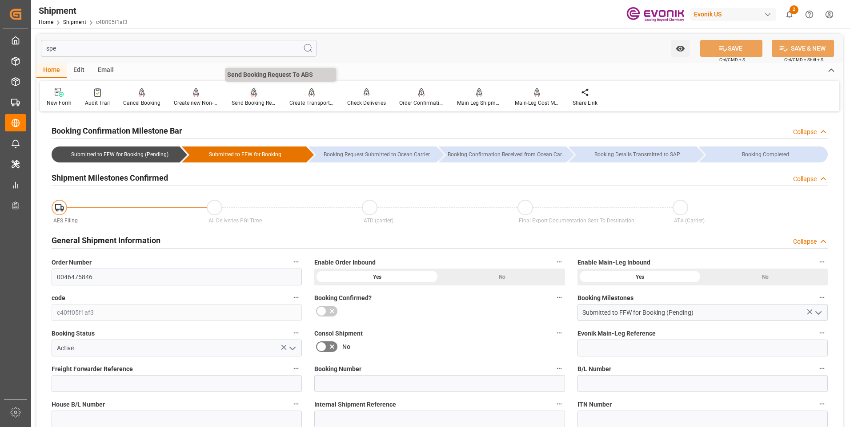
click at [254, 100] on div "Send Booking Request To ABS" at bounding box center [254, 103] width 44 height 8
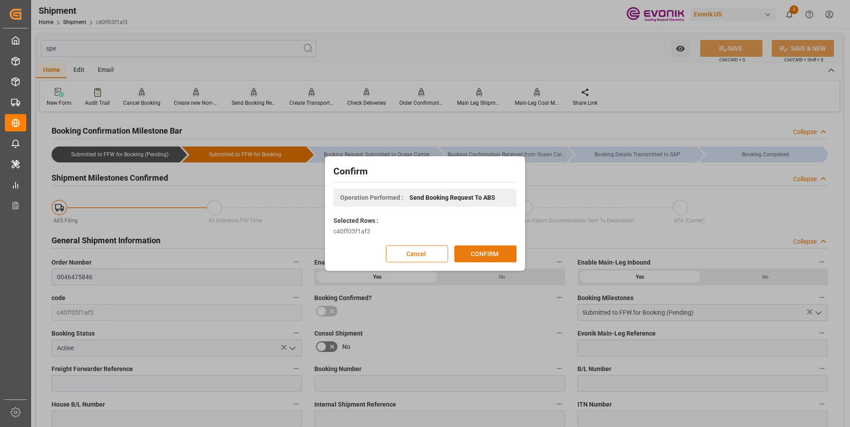
click at [486, 256] on button "CONFIRM" at bounding box center [485, 254] width 62 height 17
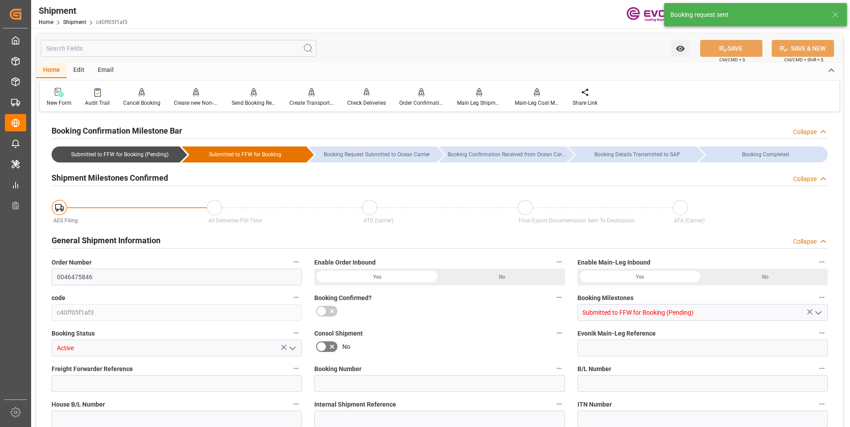
type input "MSC"
type input "Mediterranean Shipping Company"
type input "19"
type input "220"
type input "17640"
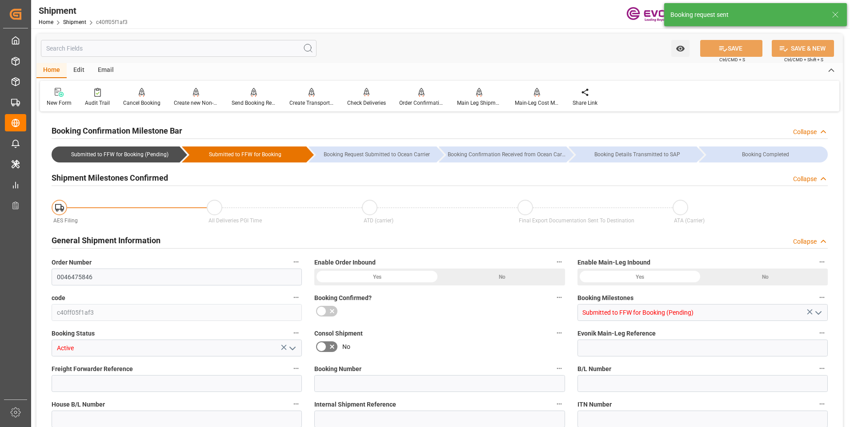
type input "24.6617"
type input "USNYC"
type input "NLRTM"
type input "9480215"
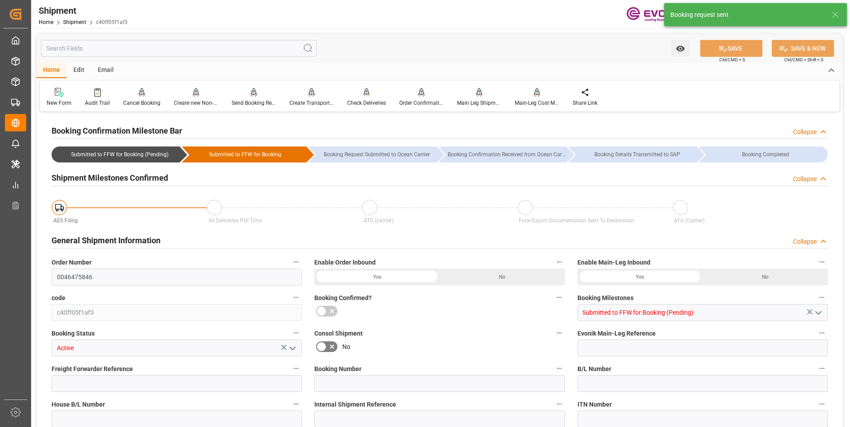
type input "5849"
type input "0"
type input "48"
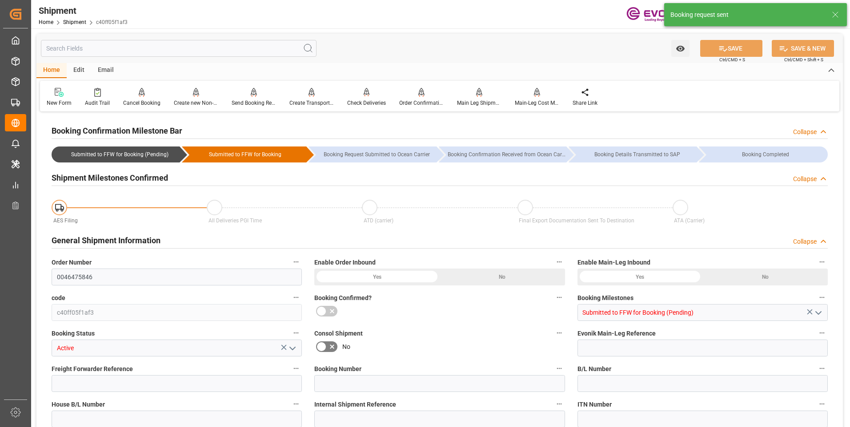
type input "DR,IBC"
type input "0"
type input "MSC"
type input "Mediterranean Shipping Company"
type input "[DATE] 00:00"
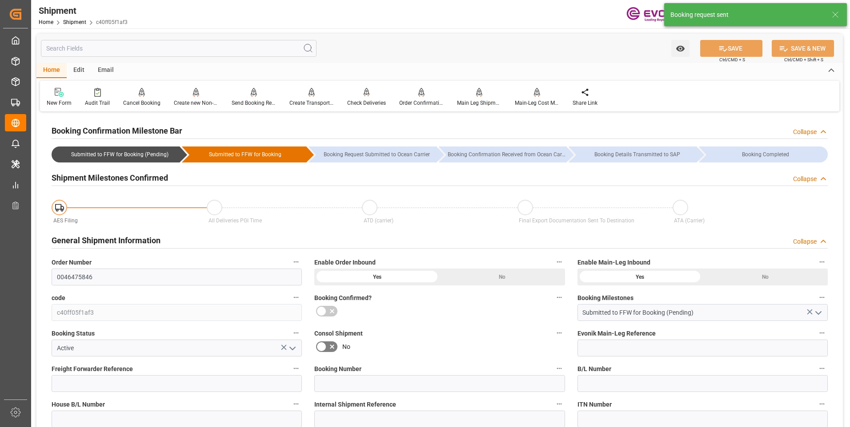
type input "[DATE] 00:00"
type input "[DATE]"
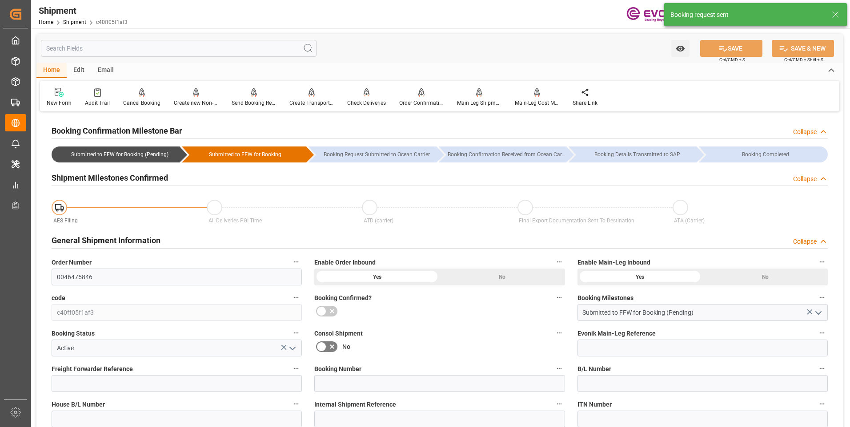
type input "[DATE] 06:38"
type input "[DATE] 06:31"
type input "[DATE] 06:38"
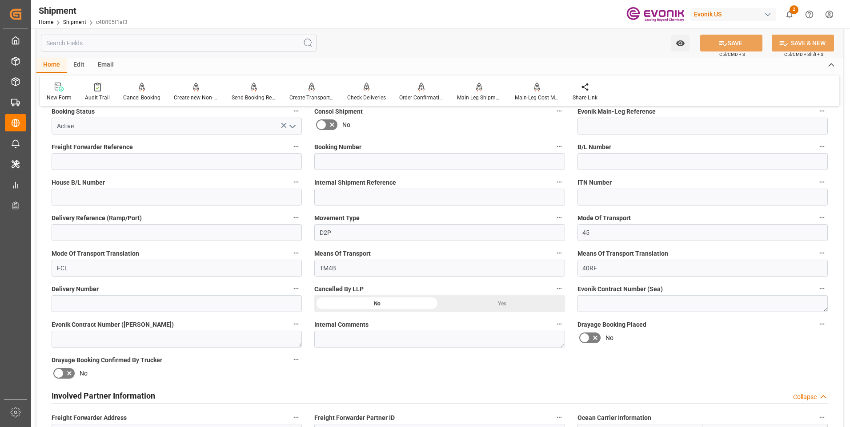
scroll to position [44, 0]
